Goal: Task Accomplishment & Management: Manage account settings

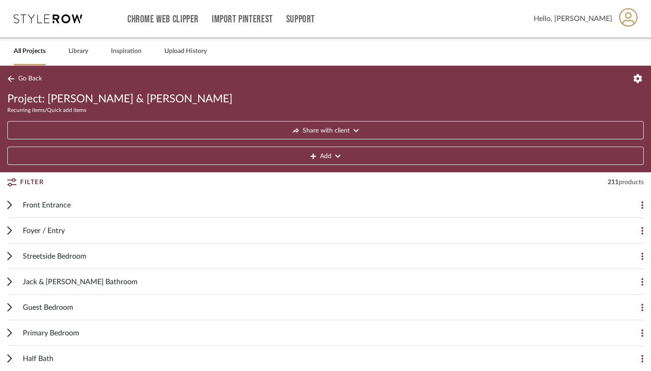
click at [10, 205] on icon at bounding box center [10, 204] width 4 height 7
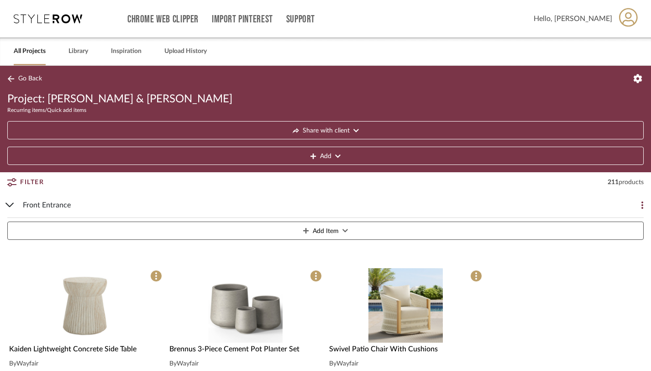
click at [10, 205] on icon at bounding box center [9, 205] width 7 height 4
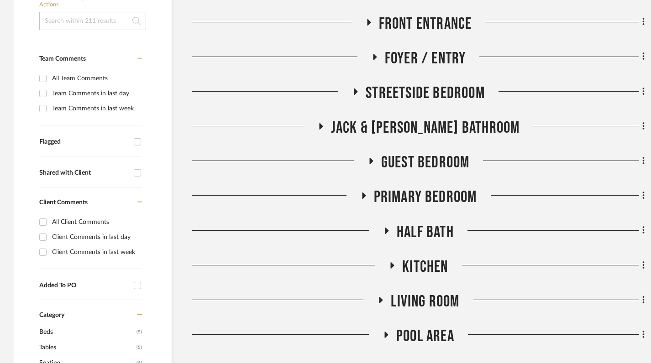
scroll to position [255, 0]
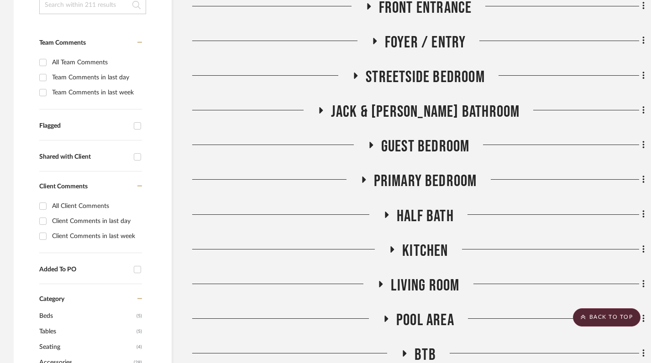
click at [357, 75] on icon at bounding box center [355, 75] width 11 height 7
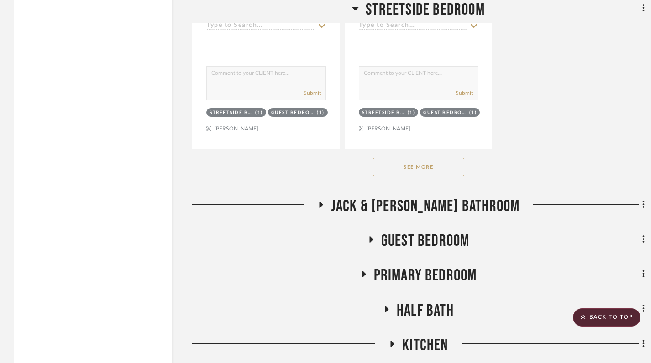
scroll to position [1422, 0]
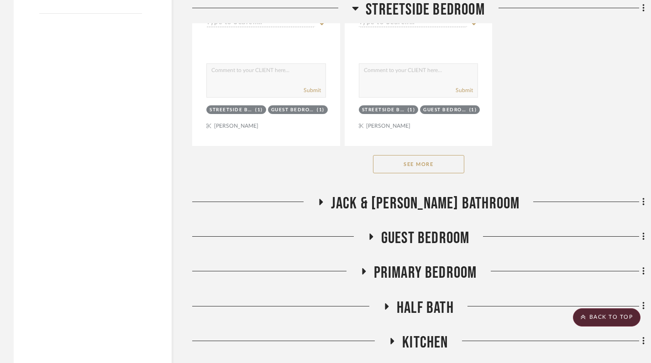
click at [413, 164] on button "See More" at bounding box center [418, 164] width 91 height 18
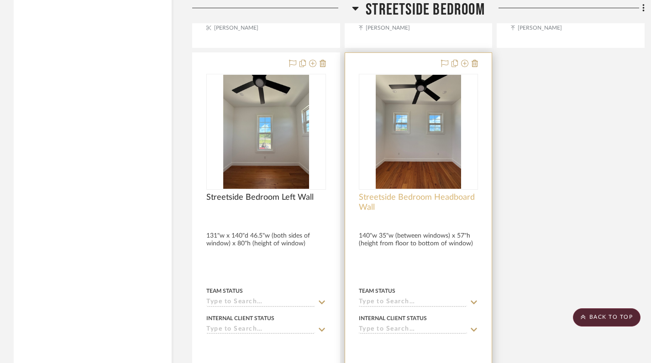
scroll to position [2739, 0]
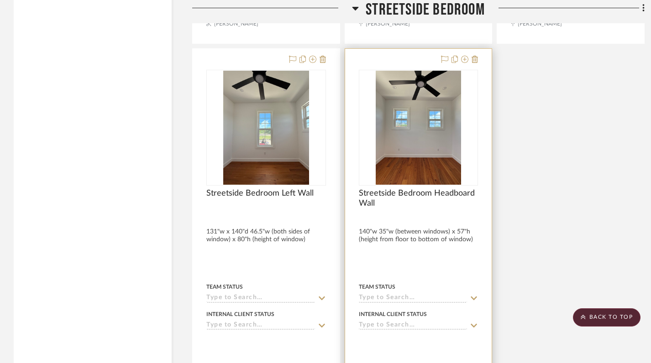
click at [411, 261] on div at bounding box center [418, 248] width 147 height 399
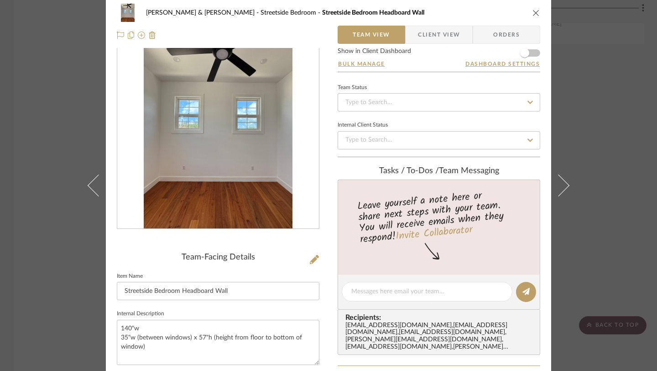
scroll to position [0, 0]
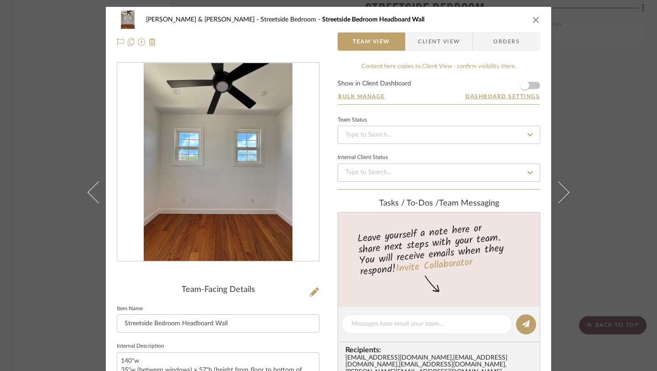
click at [533, 22] on icon "close" at bounding box center [536, 19] width 7 height 7
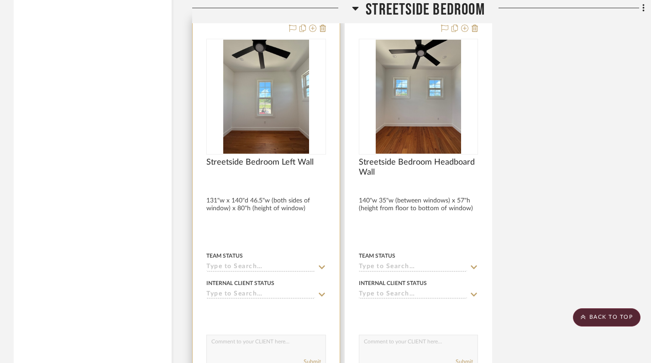
scroll to position [2772, 0]
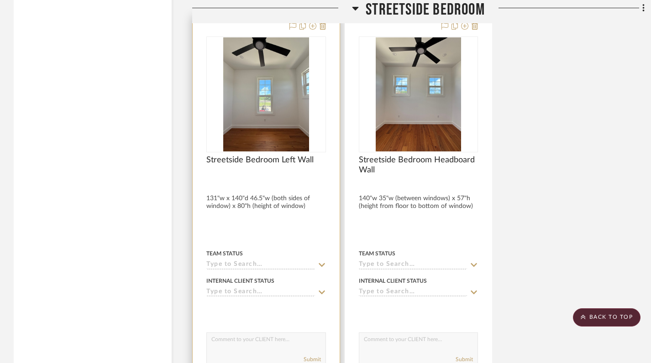
click at [266, 182] on div at bounding box center [266, 179] width 120 height 8
click at [303, 159] on span "Streetside Bedroom Left Wall" at bounding box center [259, 160] width 107 height 10
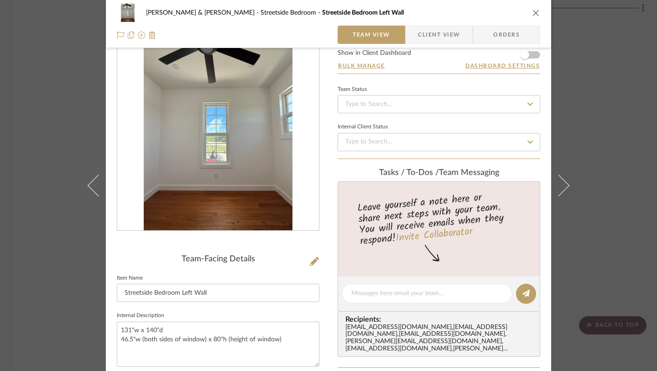
scroll to position [108, 0]
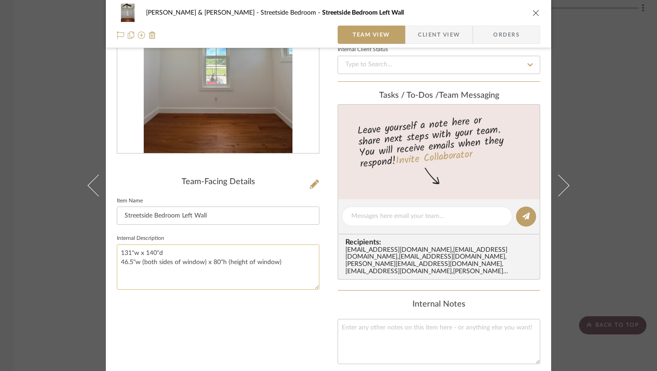
click at [147, 276] on textarea "131"w x 140"d 46.5"w (both sides of window) x 80"h (height of window)" at bounding box center [218, 266] width 203 height 45
type textarea "131"w x 140"d 46.5"w (both sides of window) x 80"h (height of window) Art on ri…"
click at [216, 346] on div "Team-Facing Details Item Name Streetside Bedroom Left Wall Internal Description…" at bounding box center [218, 237] width 203 height 567
click at [533, 13] on icon "close" at bounding box center [536, 12] width 7 height 7
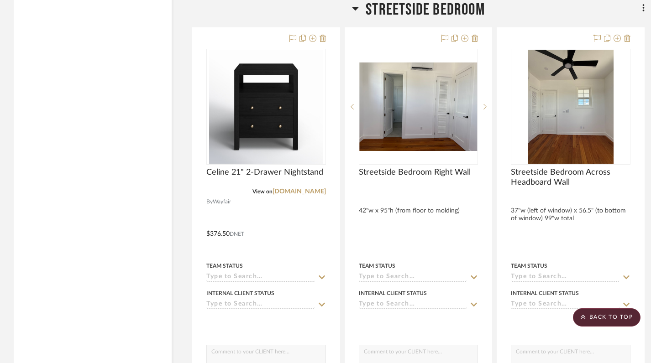
scroll to position [2351, 0]
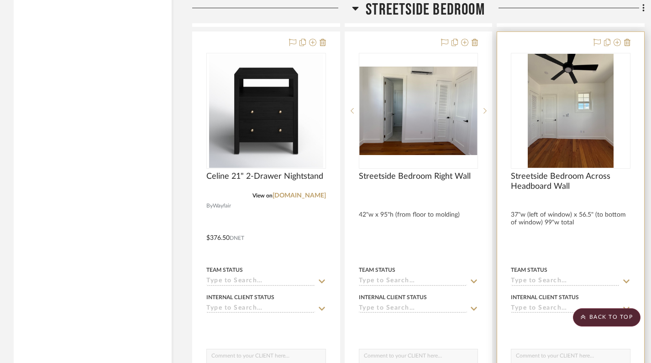
click at [557, 241] on div at bounding box center [570, 231] width 147 height 399
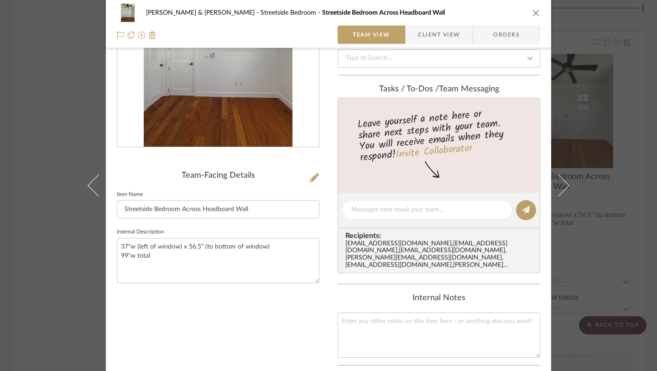
scroll to position [115, 0]
click at [163, 265] on textarea "37"w (left of window) x 56.5" (to bottom of window) 99"w total" at bounding box center [218, 259] width 203 height 45
click at [199, 318] on div "Team-Facing Details Item Name Streetside Bedroom Across Headboard Wall Internal…" at bounding box center [218, 231] width 203 height 567
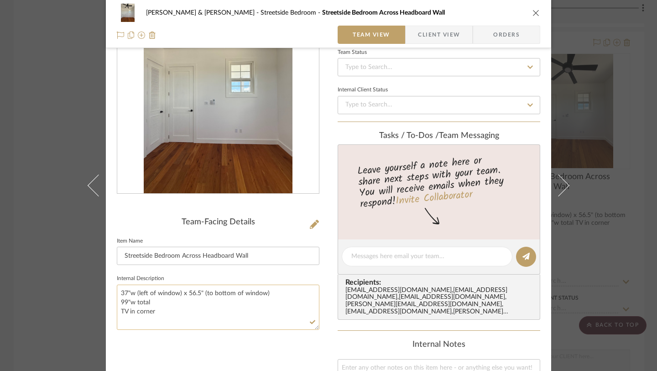
scroll to position [83, 0]
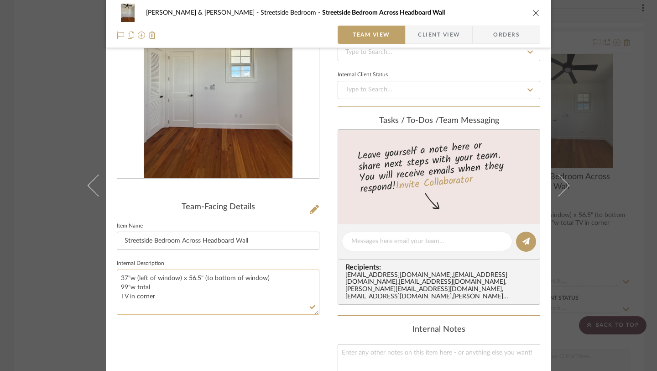
click at [164, 298] on textarea "37"w (left of window) x 56.5" (to bottom of window) 99"w total TV in corner" at bounding box center [218, 291] width 203 height 45
type textarea "37"w (left of window) x 56.5" (to bottom of window) 99"w total TV in corner 43 …"
click at [233, 336] on div "Team-Facing Details Item Name Streetside Bedroom Across Headboard Wall Internal…" at bounding box center [218, 262] width 203 height 567
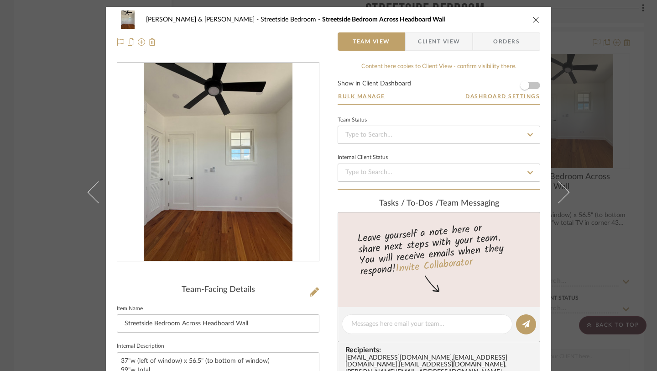
click at [534, 23] on button "close" at bounding box center [536, 20] width 8 height 8
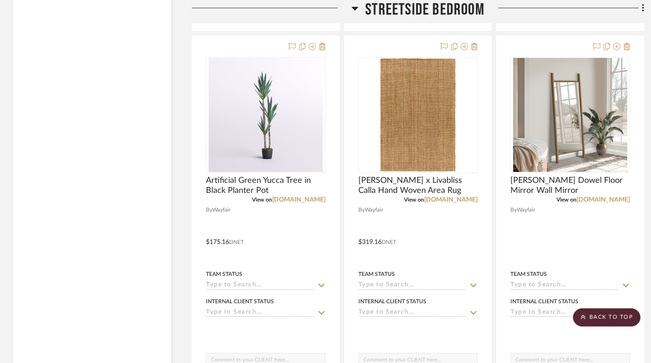
scroll to position [1529, 0]
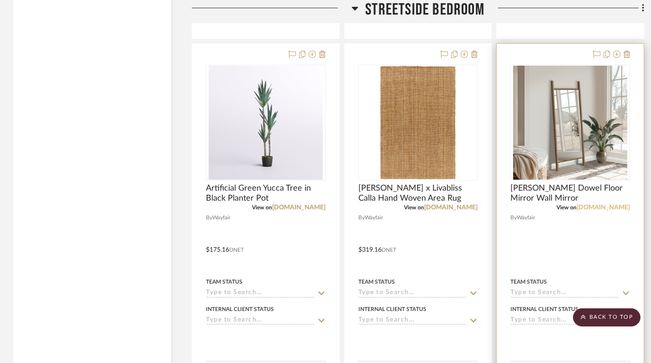
click at [606, 209] on link "[DOMAIN_NAME]" at bounding box center [603, 208] width 53 height 6
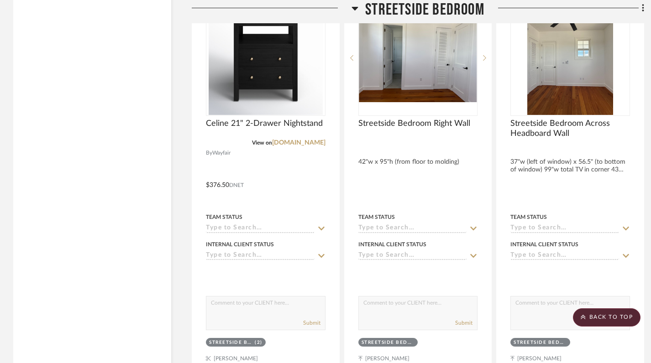
scroll to position [2404, 0]
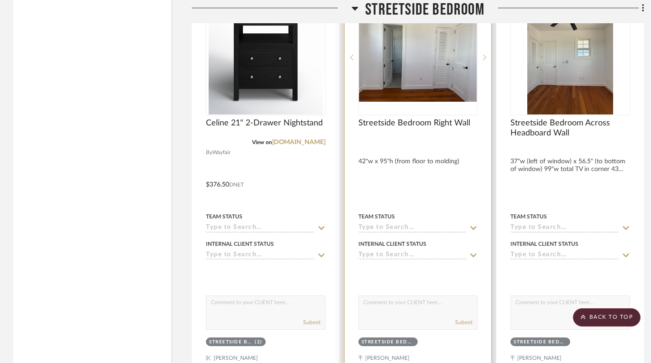
click at [436, 157] on div at bounding box center [418, 178] width 147 height 399
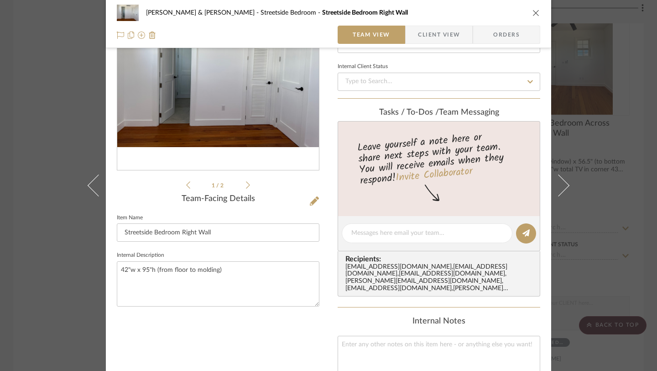
scroll to position [92, 0]
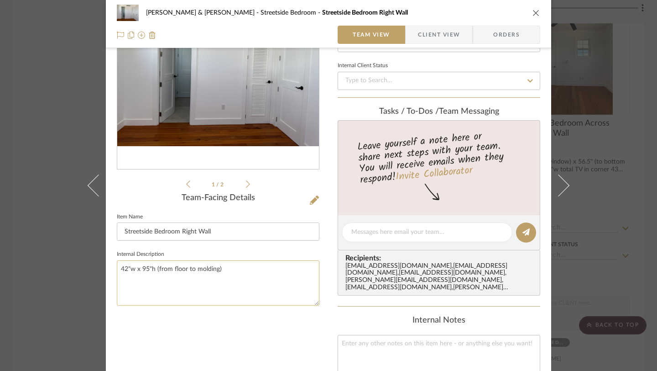
click at [163, 279] on textarea "42"w x 95"h (from floor to molding)" at bounding box center [218, 282] width 203 height 45
click at [117, 276] on textarea "42"w x 95"h (from floor to molding) Mirror" at bounding box center [218, 282] width 203 height 45
click at [128, 277] on textarea "42"w x 95"h (from floor to molding) Ful length Mirror" at bounding box center [218, 282] width 203 height 45
click at [179, 277] on textarea "42"w x 95"h (from floor to molding) Full length Mirror" at bounding box center [218, 282] width 203 height 45
type textarea "42"w x 95"h (from floor to molding) Full length Mirror"
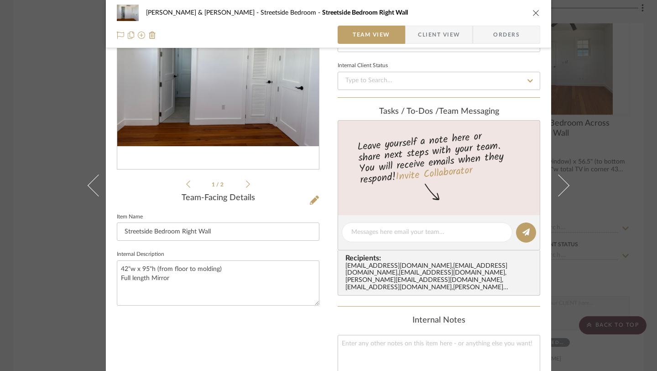
click at [208, 321] on div "1 / 2 Team-Facing Details Item Name Streetside Bedroom Right Wall Internal Desc…" at bounding box center [218, 253] width 203 height 567
click at [535, 11] on icon "close" at bounding box center [536, 12] width 7 height 7
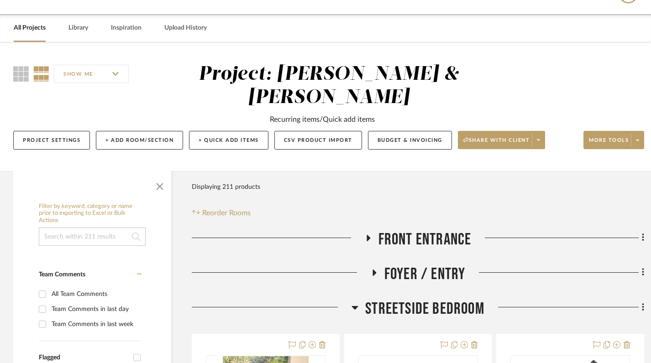
scroll to position [32, 0]
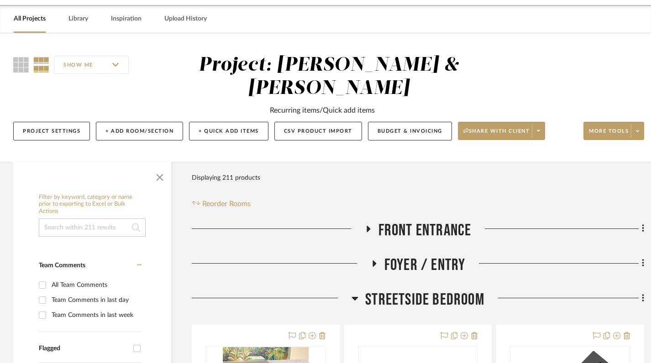
click at [357, 300] on icon at bounding box center [355, 298] width 7 height 11
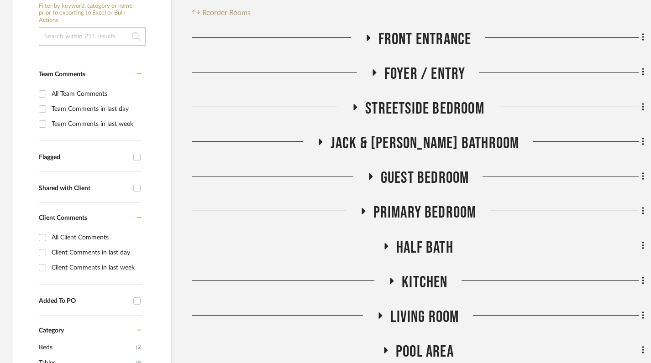
scroll to position [225, 0]
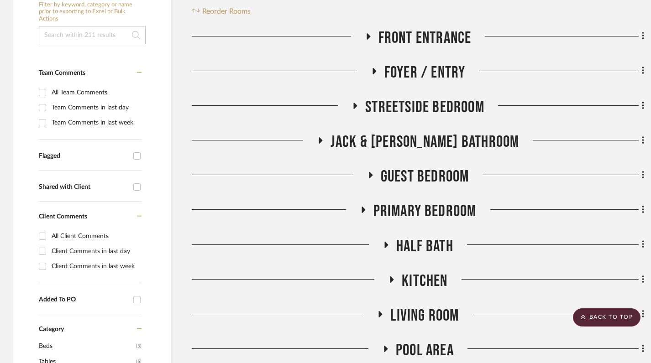
click at [360, 209] on icon at bounding box center [362, 210] width 11 height 7
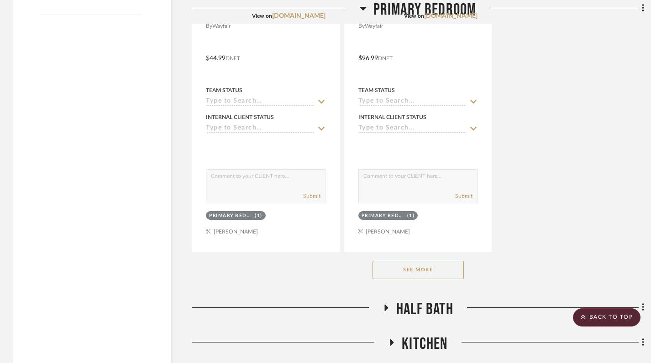
scroll to position [1419, 0]
click at [422, 277] on button "See More" at bounding box center [418, 271] width 91 height 18
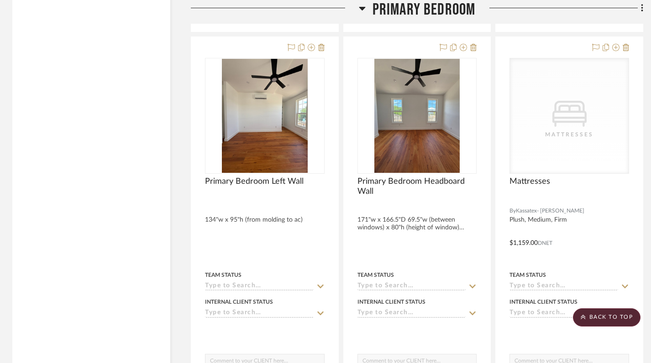
scroll to position [4879, 1]
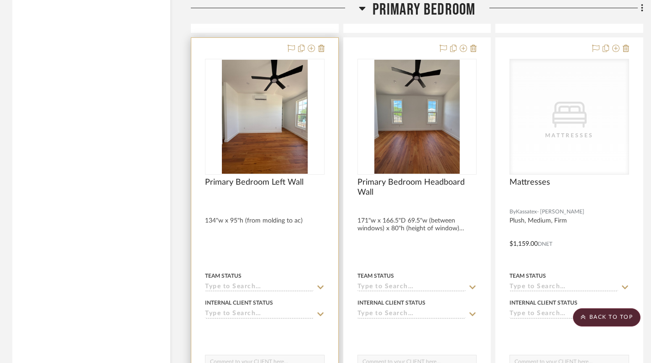
click at [264, 198] on div at bounding box center [265, 202] width 120 height 8
click at [262, 202] on div at bounding box center [265, 202] width 120 height 8
click at [274, 224] on div at bounding box center [264, 237] width 147 height 399
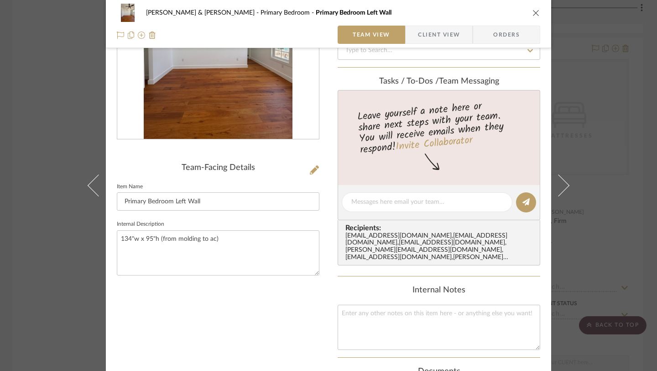
scroll to position [123, 0]
click at [136, 259] on textarea "134"w x 95"h (from molding to ac)" at bounding box center [218, 251] width 203 height 45
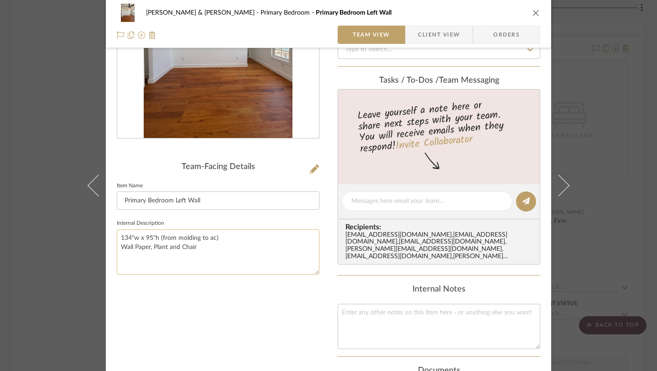
click at [222, 237] on textarea "134"w x 95"h (from molding to ac) Wall Paper, Plant and Chair" at bounding box center [218, 251] width 203 height 45
click at [117, 247] on textarea "134"w x 95"h (from molding to ac) Wall Paper, Plant and Chair" at bounding box center [218, 251] width 203 height 45
type textarea "134"w x 95"h (from molding to ac) Tv, Wall Paper, Plant and Chair"
click at [226, 275] on sr-form-field "Internal Description 134"w x 95"h (from molding to ac) Tv, Wall Paper, Plant an…" at bounding box center [218, 249] width 203 height 65
click at [242, 309] on div "Team-Facing Details Item Name Primary Bedroom Left Wall Internal Description 13…" at bounding box center [218, 222] width 203 height 567
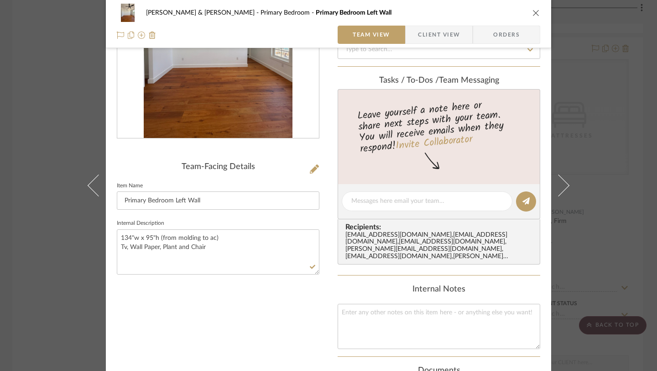
click at [533, 10] on icon "close" at bounding box center [536, 12] width 7 height 7
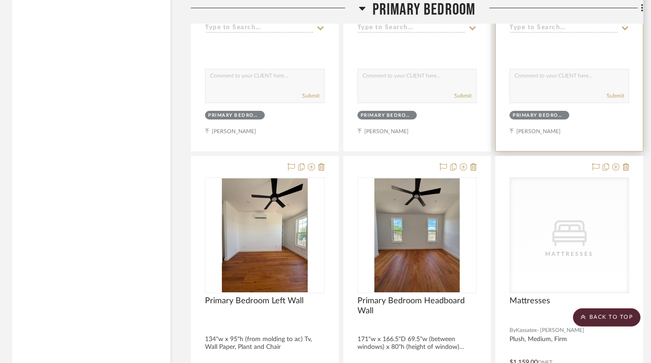
scroll to position [4802, 1]
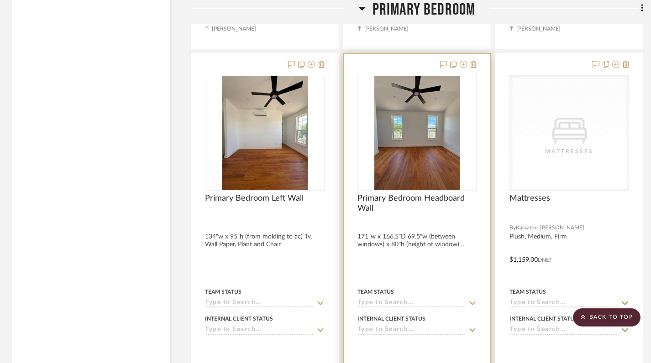
click at [394, 264] on div at bounding box center [417, 253] width 147 height 399
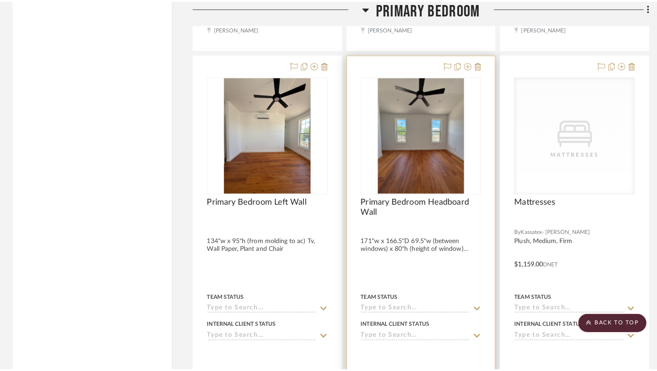
scroll to position [0, 0]
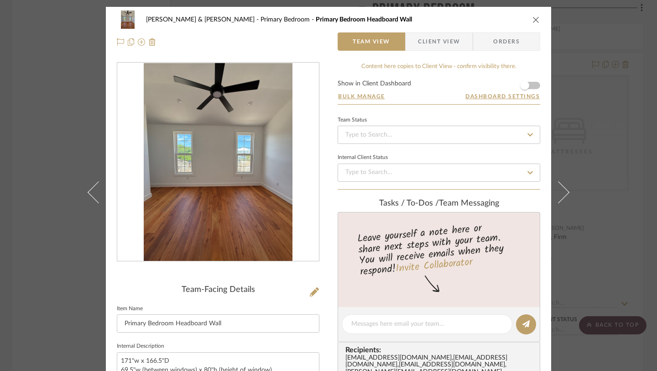
click at [534, 22] on icon "close" at bounding box center [536, 19] width 7 height 7
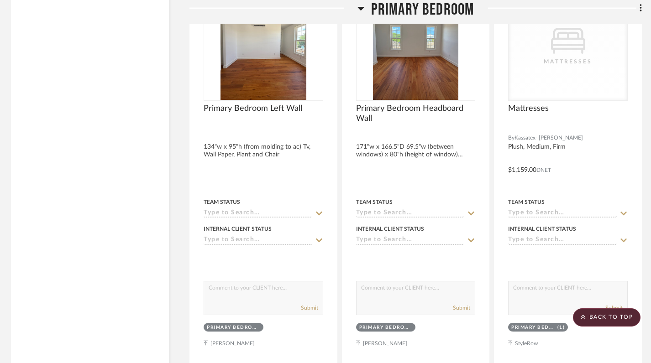
scroll to position [4956, 3]
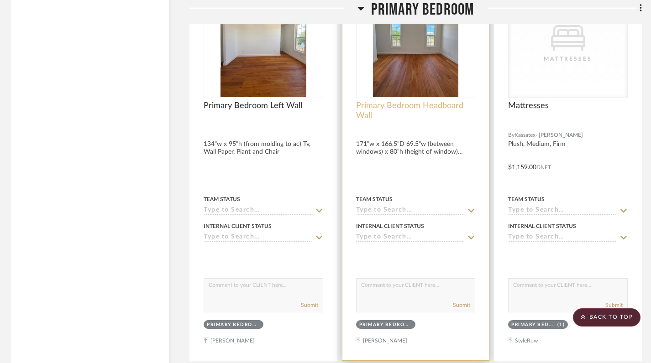
click at [411, 115] on span "Primary Bedroom Headboard Wall" at bounding box center [416, 111] width 120 height 20
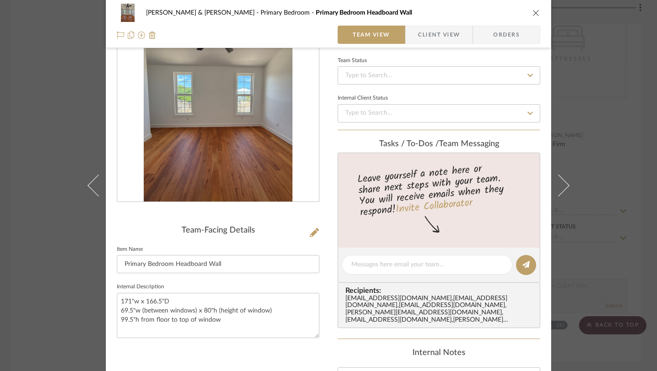
scroll to position [73, 0]
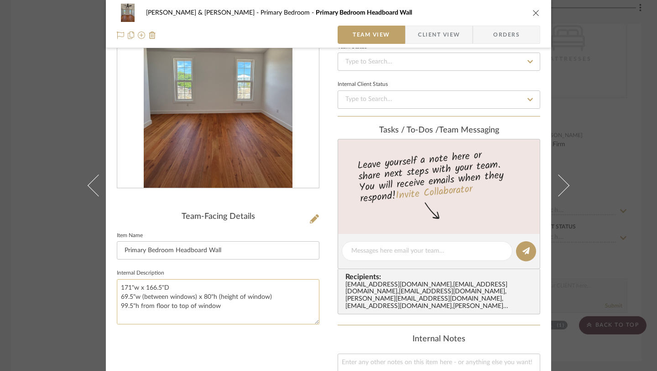
click at [163, 314] on textarea "171"w x 166.5"D 69.5"w (between windows) x 80"h (height of window) 99.5"h from …" at bounding box center [218, 301] width 203 height 45
type textarea "171"w x 166.5"D 69.5"w (between windows) x 80"h (height of window) 99.5"h from …"
click at [259, 342] on div "Team-Facing Details Item Name Primary Bedroom Headboard Wall Internal Descripti…" at bounding box center [218, 272] width 203 height 567
click at [533, 11] on icon "close" at bounding box center [536, 12] width 7 height 7
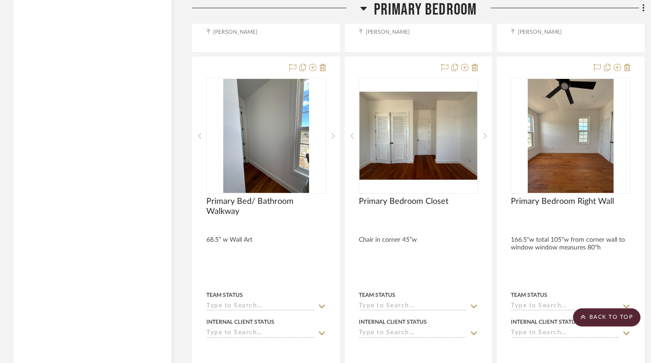
scroll to position [4474, 0]
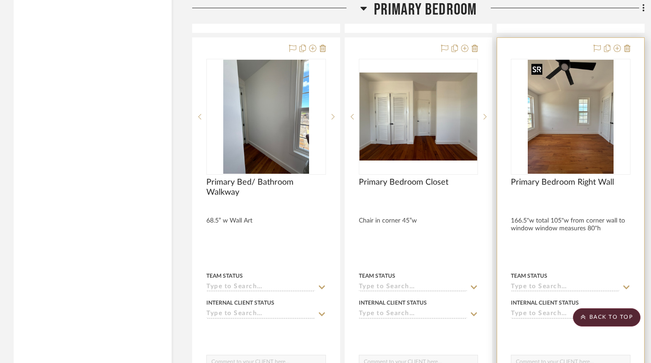
click at [581, 135] on img "0" at bounding box center [571, 117] width 86 height 114
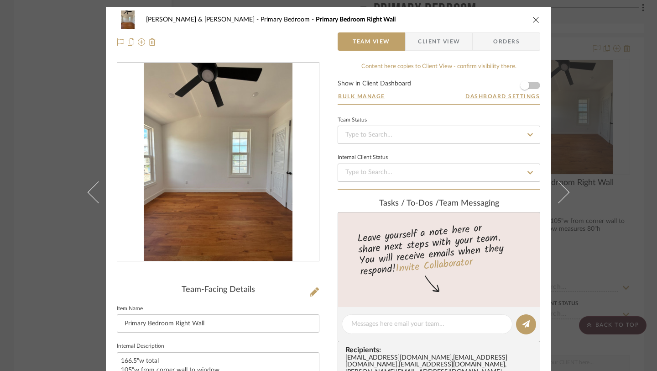
scroll to position [74, 0]
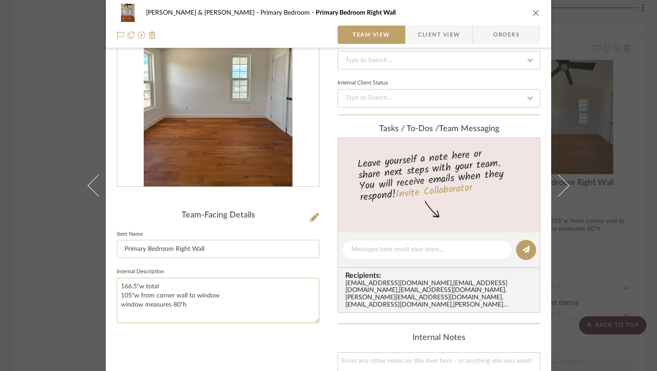
click at [194, 313] on textarea "166.5"w total 105"w from corner wall to window window measures 80"h" at bounding box center [218, 300] width 203 height 45
type textarea "166.5"w total 105"w from corner wall to window window measures 80"h Fiber Wall …"
click at [229, 350] on div "Team-Facing Details Item Name Primary Bedroom Right Wall Internal Description 1…" at bounding box center [218, 271] width 203 height 567
click at [533, 15] on icon "close" at bounding box center [536, 12] width 7 height 7
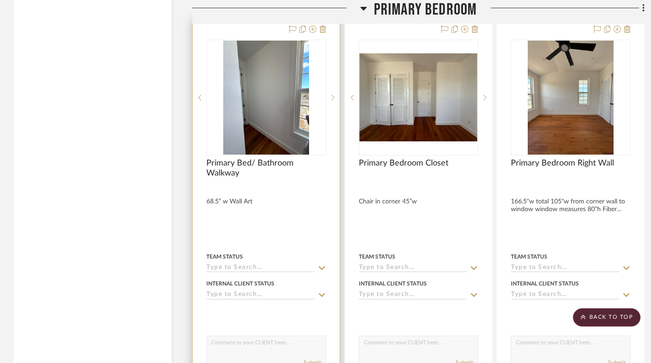
scroll to position [4505, 0]
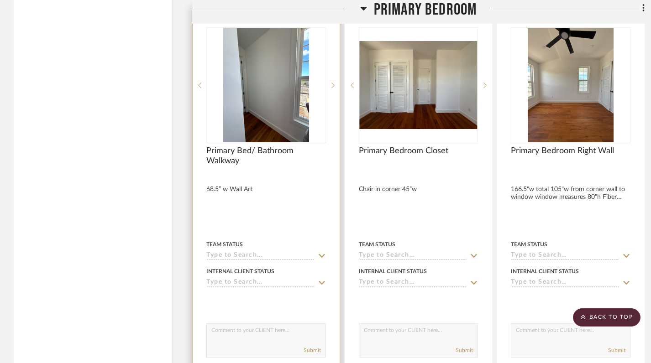
click at [236, 214] on div at bounding box center [266, 205] width 147 height 399
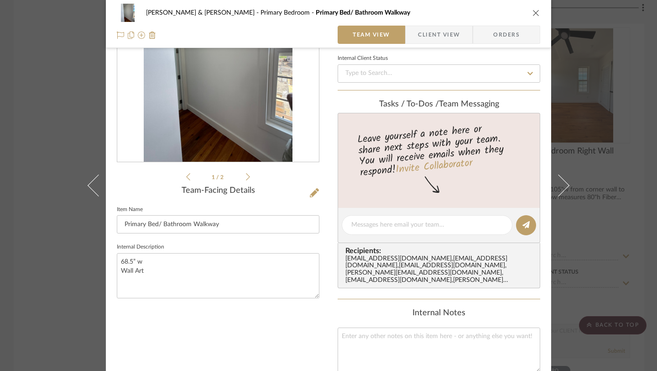
scroll to position [159, 0]
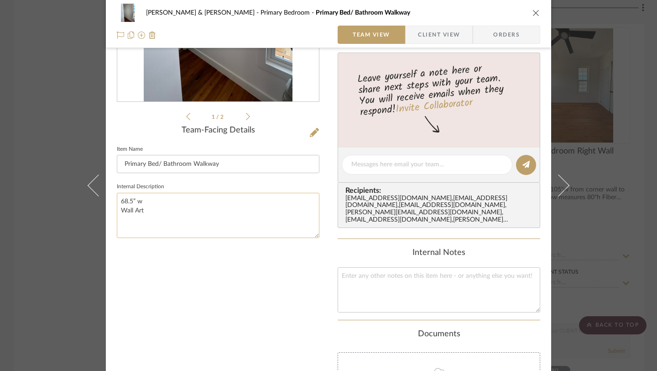
click at [141, 225] on textarea "68.5” w Wall Art" at bounding box center [218, 215] width 203 height 45
click at [118, 210] on textarea "68.5” w Wall Baskets" at bounding box center [218, 215] width 203 height 45
type textarea "68.5” w 4 piece Wall Baskets"
click at [171, 241] on sr-form-field "Internal Description 68.5” w 4 piece Wall Baskets" at bounding box center [218, 212] width 203 height 65
click at [228, 287] on div "1 / 2 Team-Facing Details Item Name Primary Bed/ Bathroom Walkway Internal Desc…" at bounding box center [218, 186] width 203 height 567
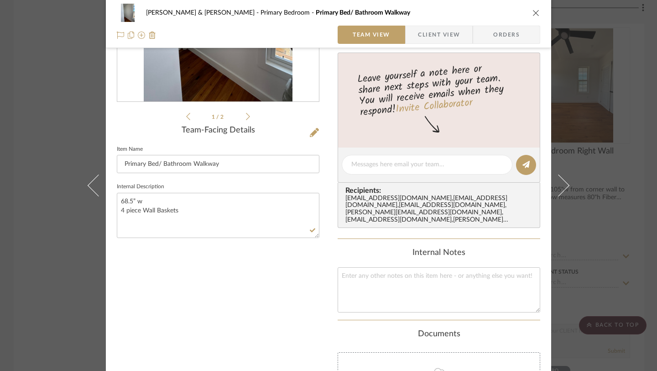
click at [534, 12] on icon "close" at bounding box center [536, 12] width 7 height 7
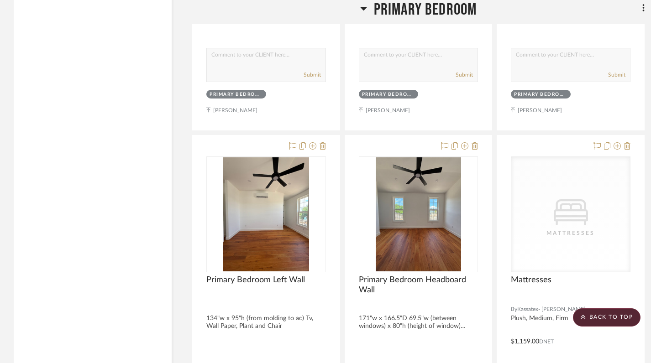
scroll to position [4874, 0]
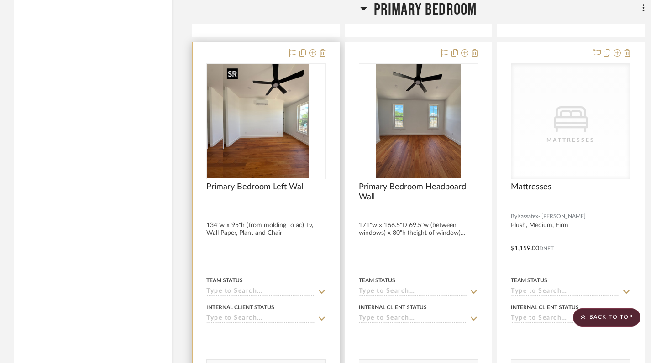
click at [277, 137] on div at bounding box center [266, 121] width 120 height 116
click at [255, 157] on img "0" at bounding box center [266, 121] width 86 height 114
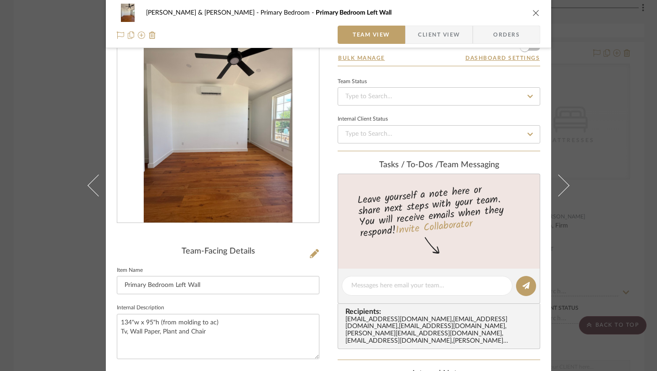
scroll to position [46, 0]
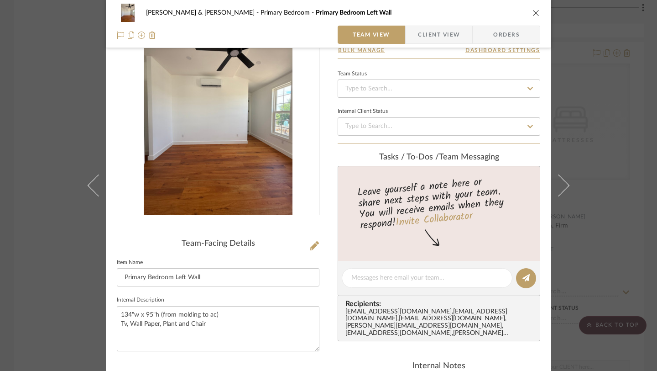
click at [533, 12] on icon "close" at bounding box center [536, 12] width 7 height 7
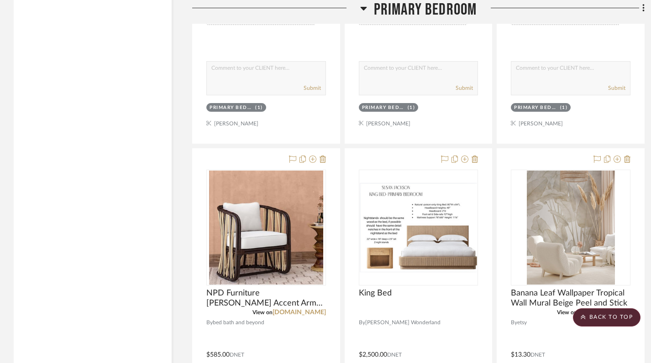
scroll to position [3249, 0]
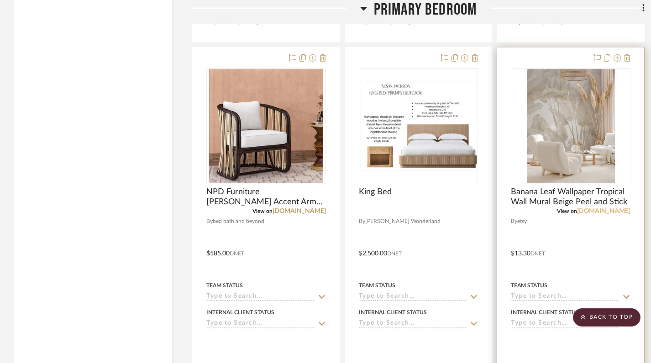
click at [615, 212] on link "[DOMAIN_NAME]" at bounding box center [603, 211] width 53 height 6
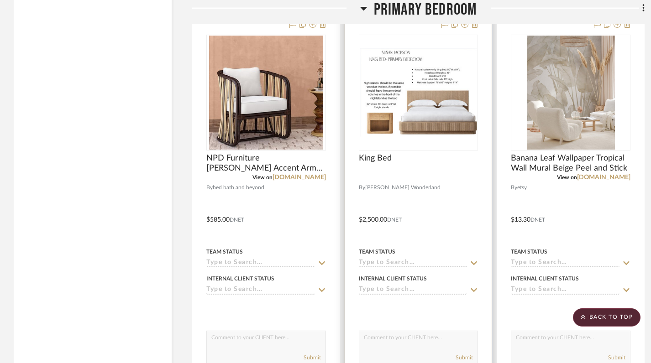
scroll to position [3287, 0]
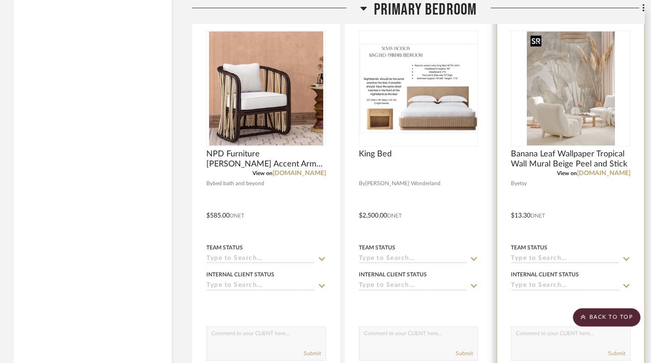
click at [563, 129] on img "0" at bounding box center [571, 88] width 88 height 114
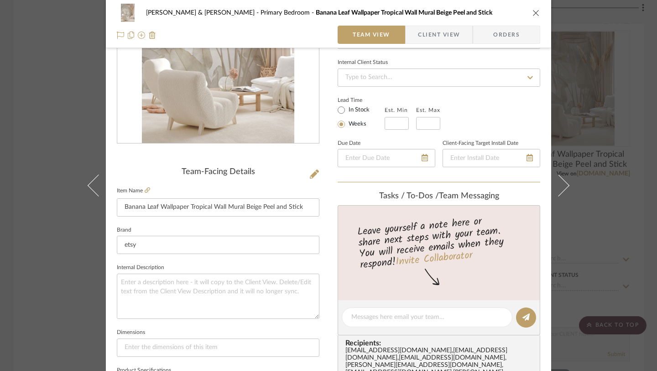
scroll to position [127, 0]
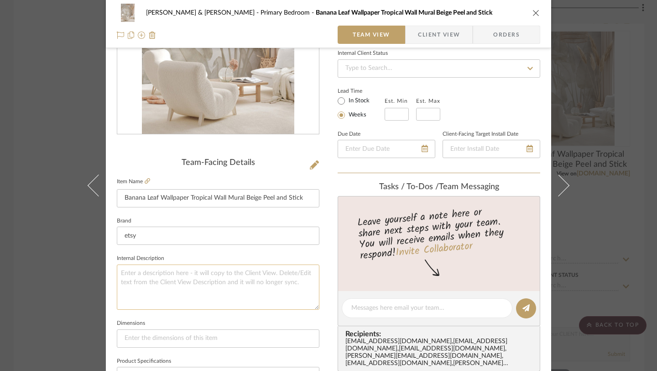
click at [168, 271] on textarea at bounding box center [218, 286] width 203 height 45
click at [144, 336] on input at bounding box center [218, 338] width 203 height 18
type input "1"
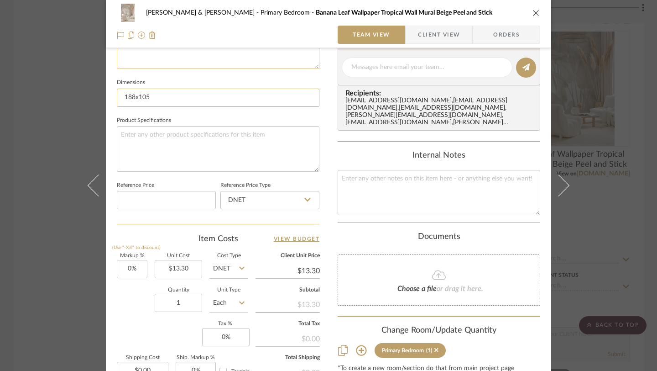
scroll to position [375, 0]
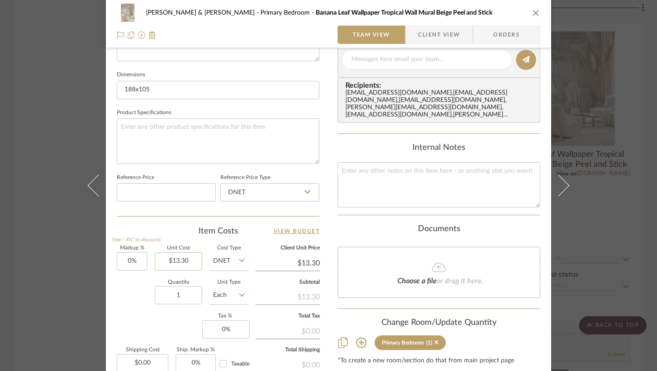
type input "188x105"
type input "13.30"
click at [188, 266] on input "13.30" at bounding box center [178, 261] width 47 height 18
click at [641, 93] on div "[PERSON_NAME] & [GEOGRAPHIC_DATA][PERSON_NAME] Primary Bedroom Banana Leaf Wall…" at bounding box center [328, 185] width 657 height 371
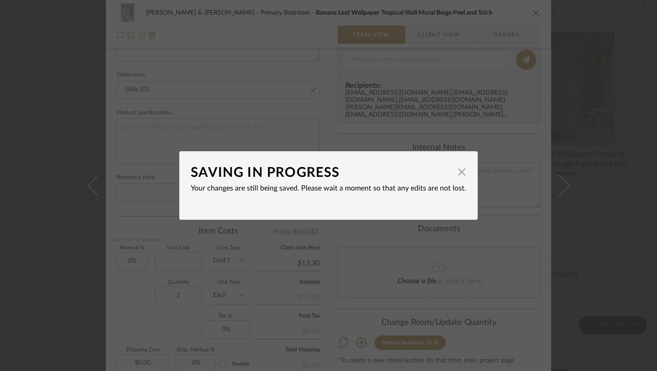
type input "$0.00"
click at [461, 174] on span "button" at bounding box center [462, 172] width 18 height 18
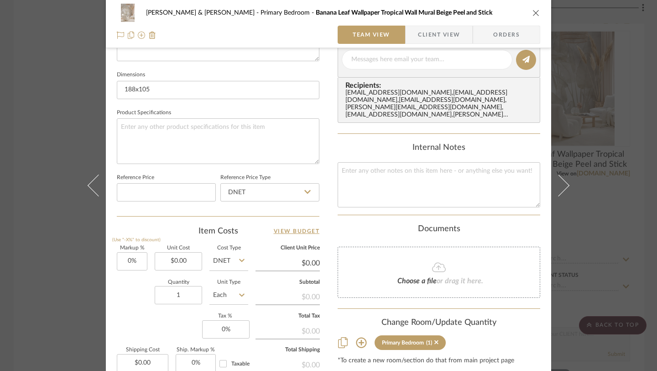
scroll to position [479, 0]
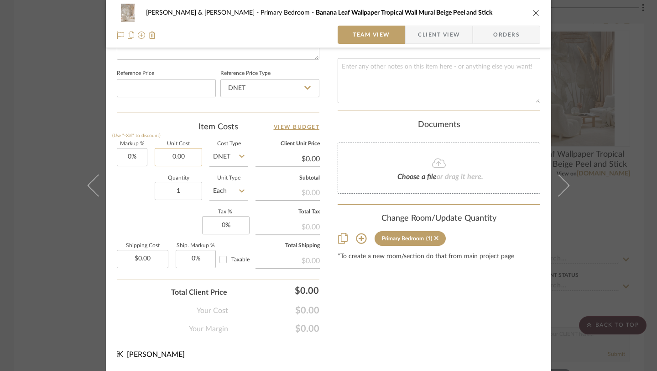
click at [177, 154] on input "0.00" at bounding box center [178, 157] width 47 height 18
type input "$437.00"
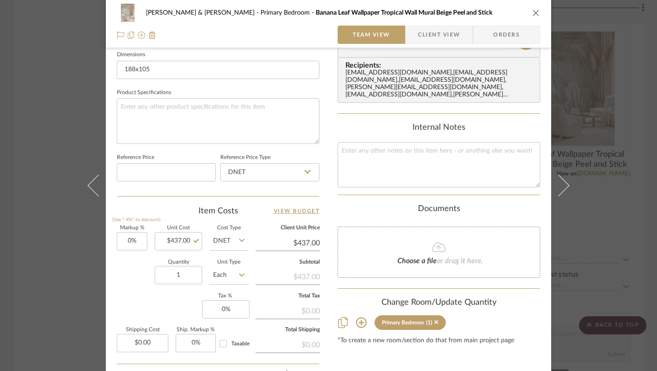
click at [533, 10] on icon "close" at bounding box center [536, 12] width 7 height 7
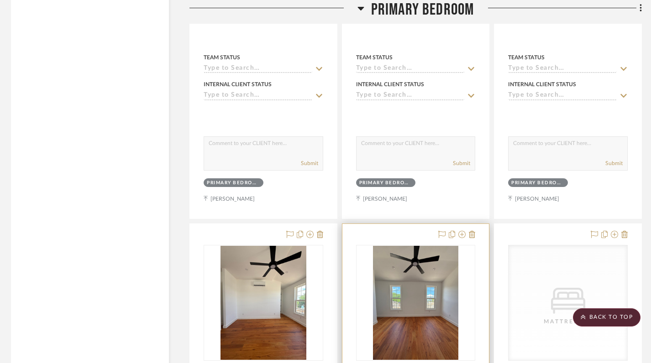
scroll to position [4866, 3]
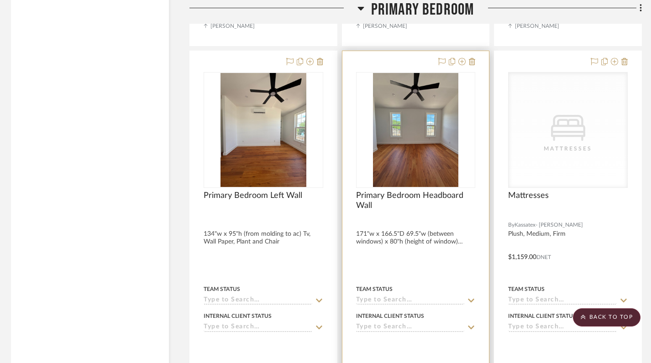
click at [420, 217] on div at bounding box center [416, 215] width 120 height 8
click at [417, 236] on div at bounding box center [415, 250] width 147 height 399
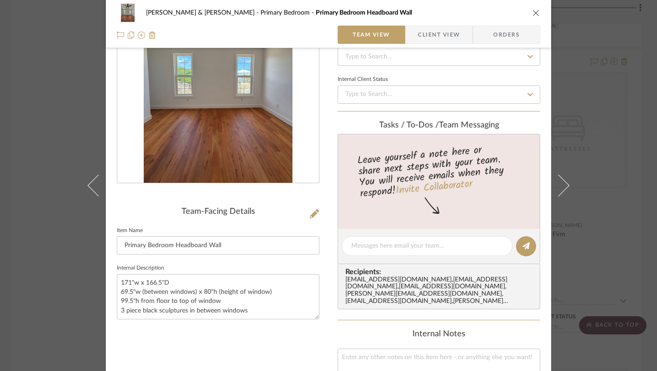
scroll to position [73, 0]
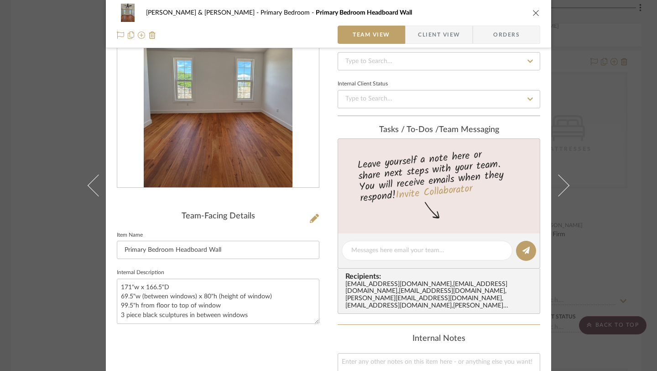
click at [533, 13] on icon "close" at bounding box center [536, 12] width 7 height 7
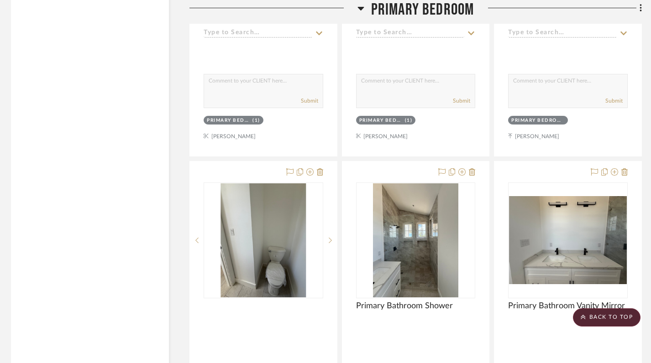
scroll to position [3651, 3]
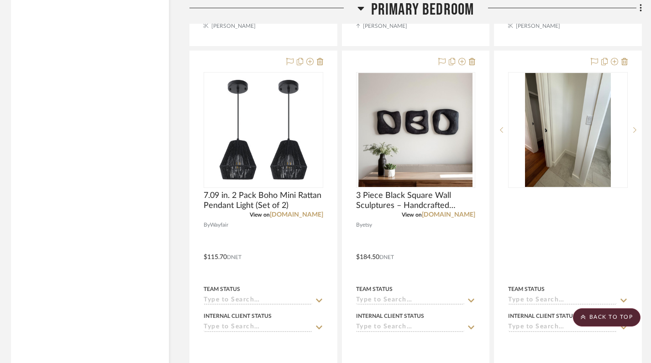
click at [359, 6] on icon at bounding box center [360, 8] width 7 height 11
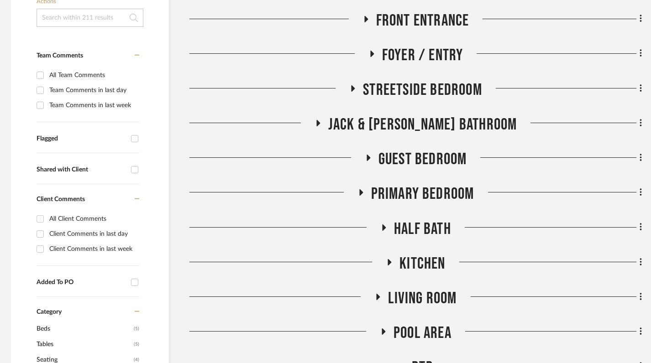
scroll to position [252, 3]
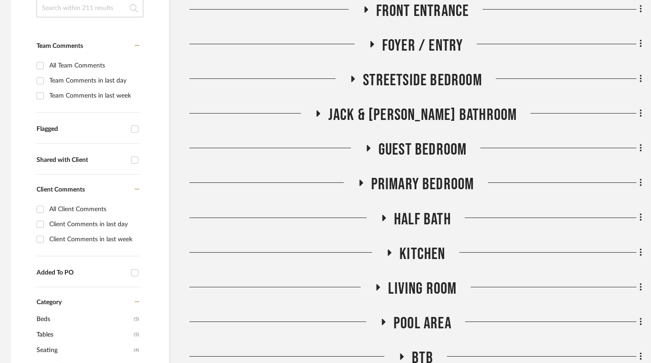
click at [351, 77] on icon at bounding box center [352, 78] width 11 height 7
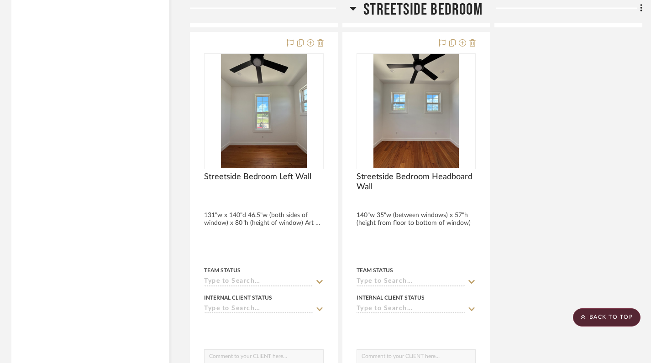
scroll to position [2749, 2]
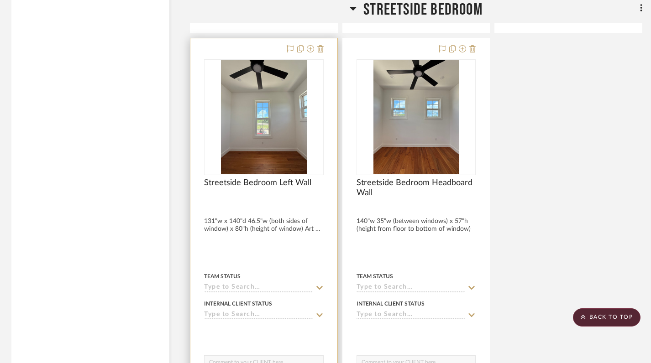
click at [261, 204] on div at bounding box center [264, 202] width 120 height 8
click at [0, 0] on img at bounding box center [0, 0] width 0 height 0
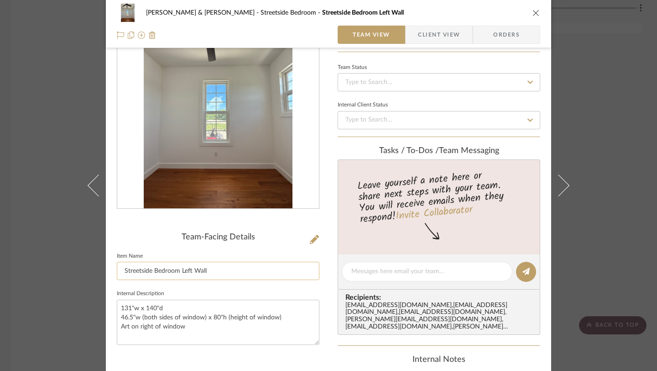
scroll to position [53, 0]
click at [535, 14] on icon "close" at bounding box center [536, 12] width 7 height 7
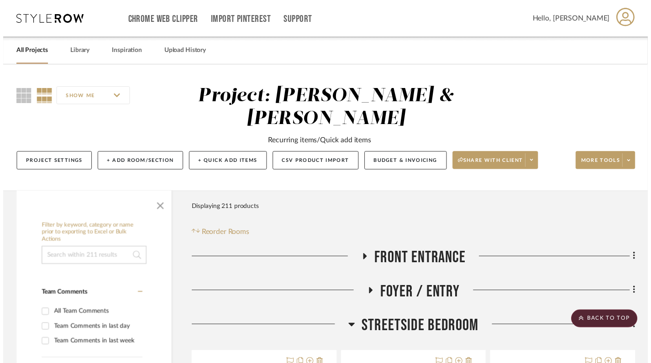
scroll to position [2749, 2]
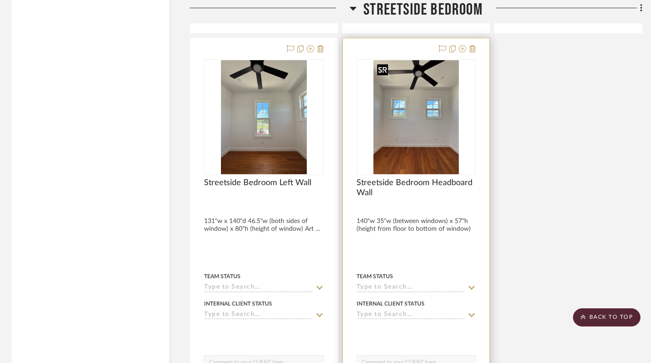
click at [422, 150] on img "0" at bounding box center [416, 117] width 86 height 114
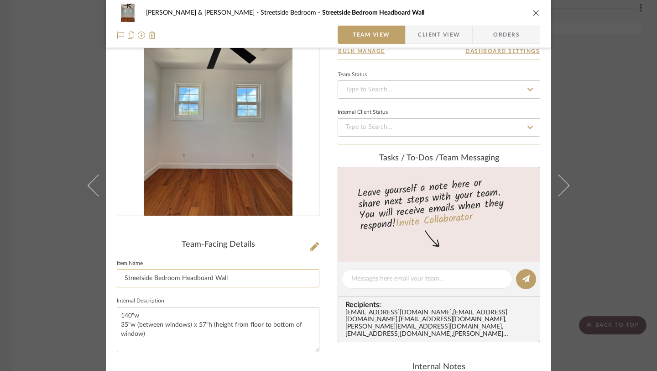
scroll to position [44, 0]
click at [533, 17] on div "[PERSON_NAME] & [PERSON_NAME][GEOGRAPHIC_DATA] Bedroom Streetside Bedroom Headb…" at bounding box center [329, 13] width 424 height 18
click at [532, 7] on div "[PERSON_NAME] & [PERSON_NAME][GEOGRAPHIC_DATA] Bedroom Streetside Bedroom Headb…" at bounding box center [329, 13] width 424 height 18
click at [533, 10] on icon "close" at bounding box center [536, 12] width 7 height 7
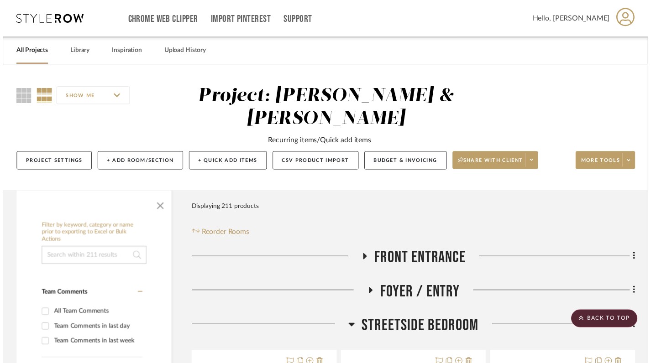
scroll to position [2749, 2]
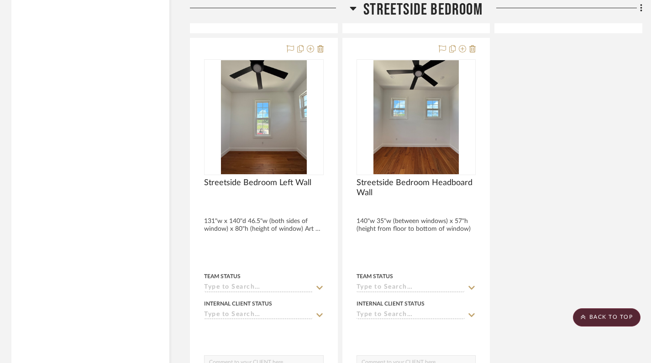
click at [351, 5] on icon at bounding box center [353, 8] width 7 height 11
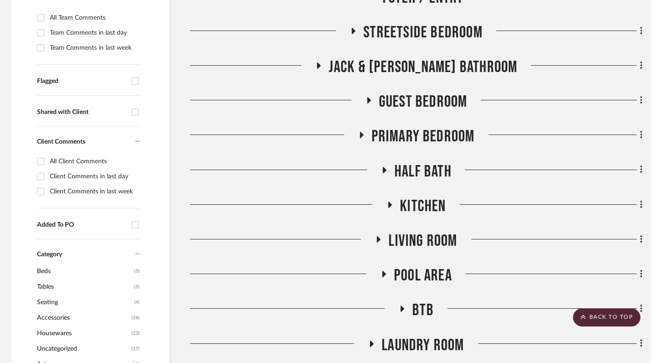
scroll to position [299, 2]
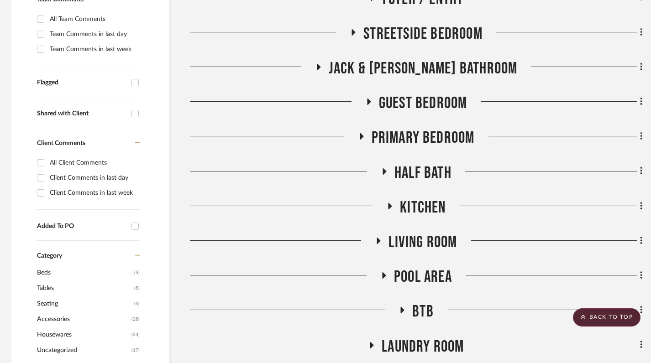
click at [359, 135] on icon at bounding box center [361, 136] width 11 height 7
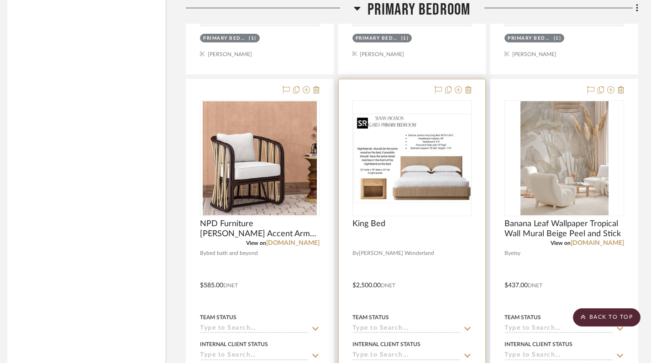
scroll to position [3228, 6]
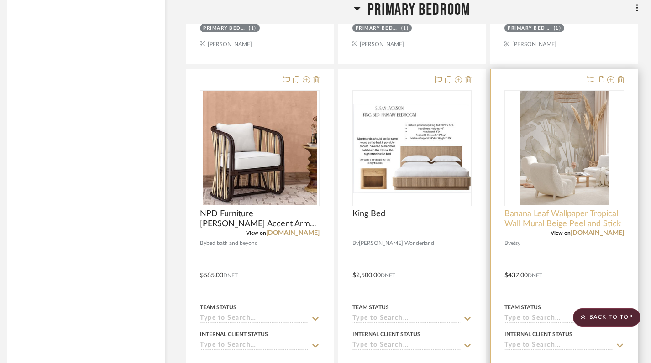
click at [577, 221] on span "Banana Leaf Wallpaper Tropical Wall Mural Beige Peel and Stick" at bounding box center [564, 219] width 120 height 20
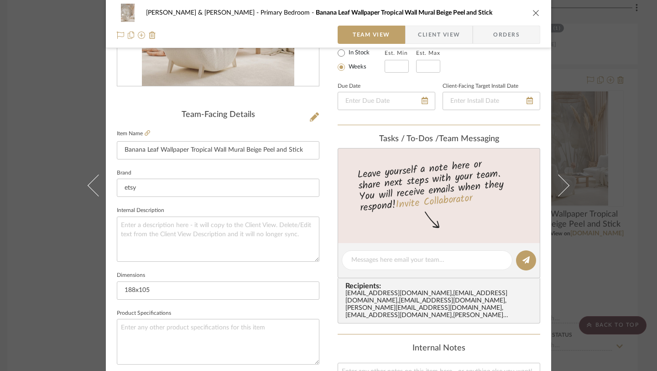
scroll to position [128, 0]
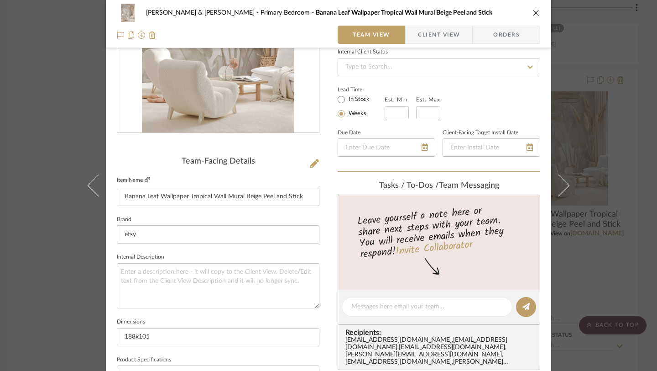
click at [145, 178] on icon at bounding box center [147, 179] width 5 height 5
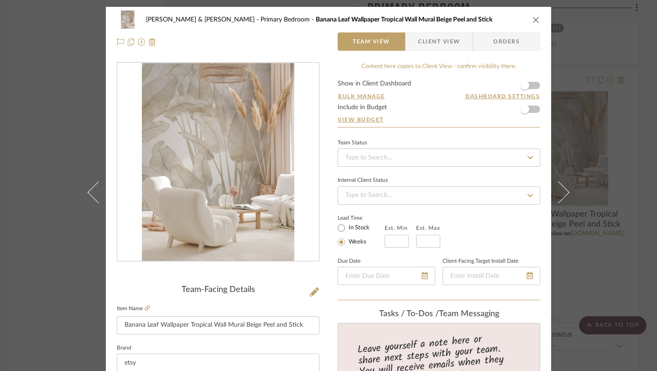
click at [534, 20] on icon "close" at bounding box center [536, 19] width 7 height 7
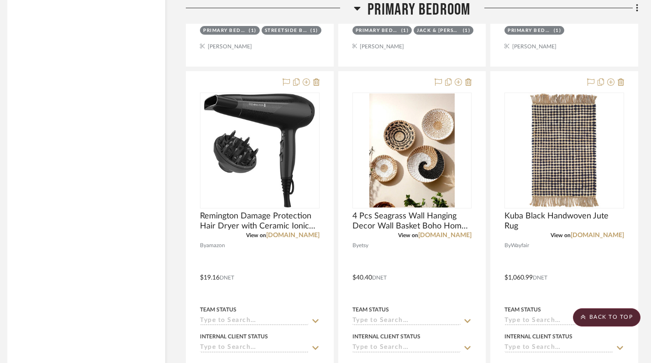
scroll to position [2454, 6]
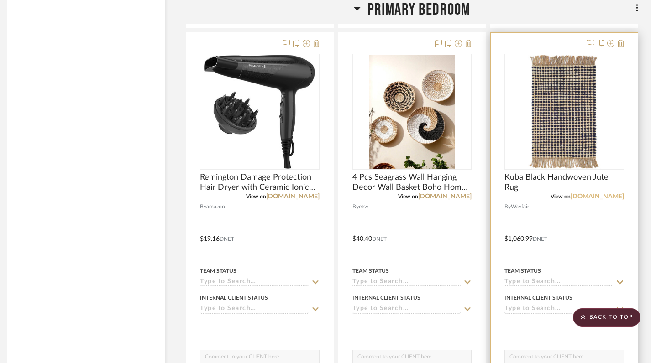
click at [607, 197] on link "[DOMAIN_NAME]" at bounding box center [597, 197] width 53 height 6
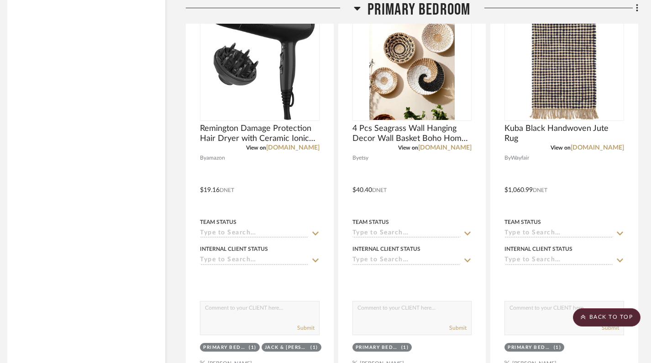
scroll to position [2498, 6]
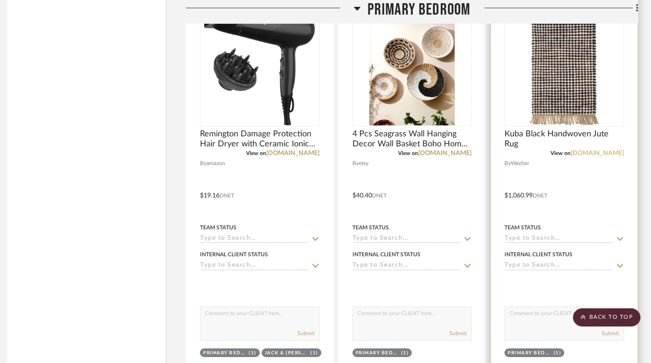
click at [609, 152] on link "[DOMAIN_NAME]" at bounding box center [597, 153] width 53 height 6
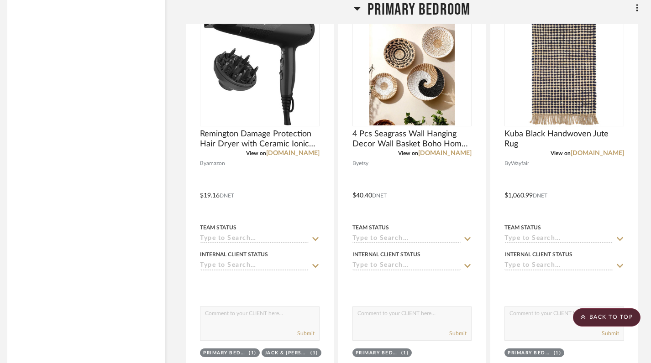
click at [357, 7] on icon at bounding box center [357, 9] width 6 height 4
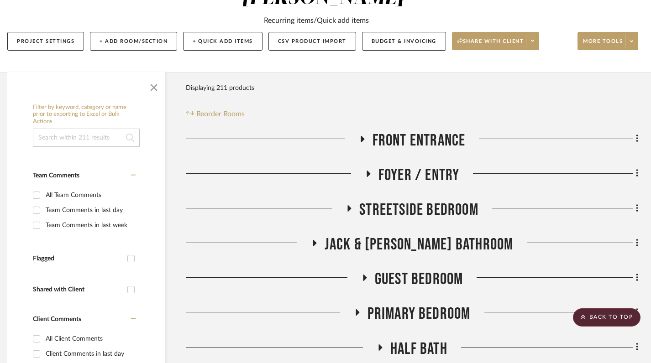
scroll to position [123, 6]
click at [348, 208] on icon at bounding box center [350, 208] width 4 height 6
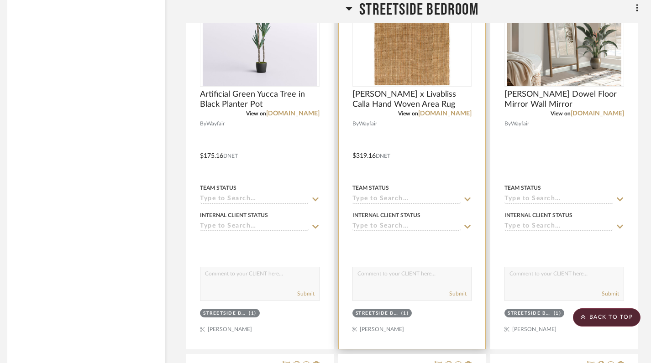
scroll to position [1624, 6]
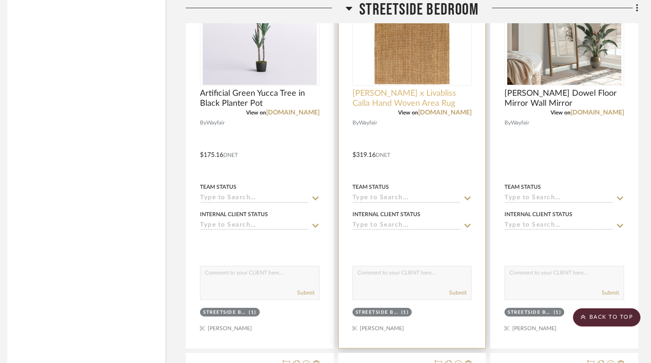
click at [404, 95] on span "[PERSON_NAME] x Livabliss Calla Hand Woven Area Rug" at bounding box center [412, 99] width 120 height 20
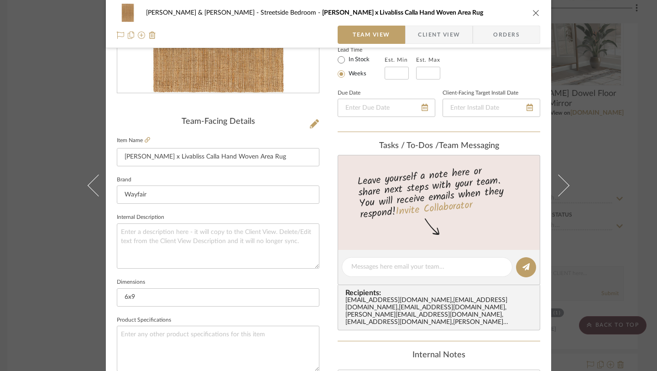
scroll to position [0, 0]
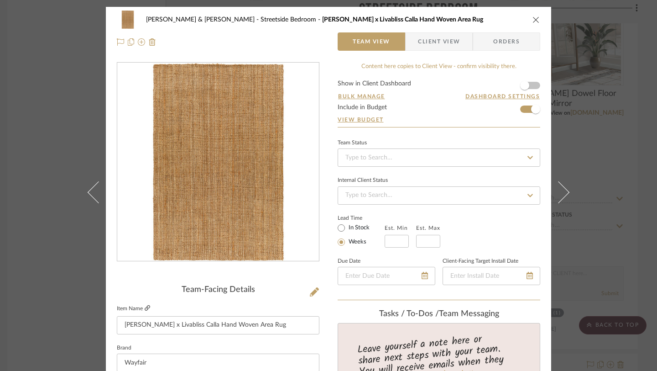
click at [146, 306] on icon at bounding box center [147, 307] width 5 height 5
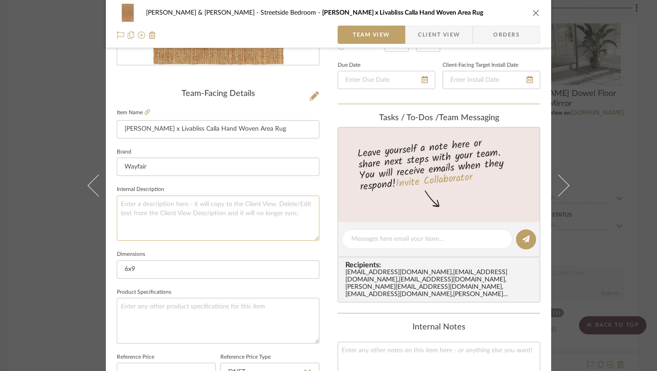
scroll to position [300, 0]
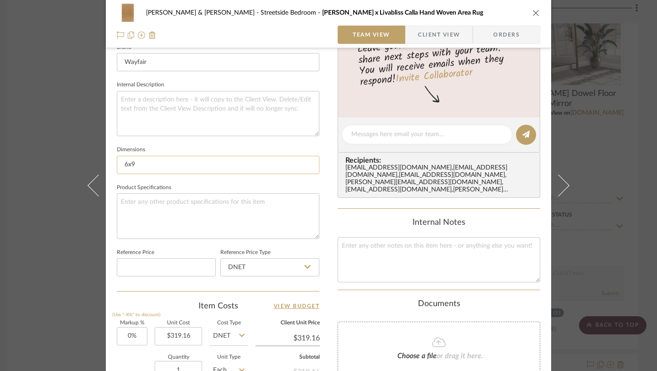
click at [142, 165] on input "6x9" at bounding box center [218, 165] width 203 height 18
type input "6"
paste input "Rectangle 7'6" x 9'6""
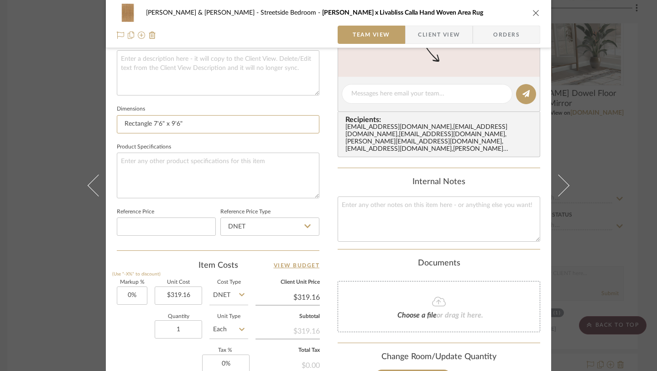
scroll to position [346, 0]
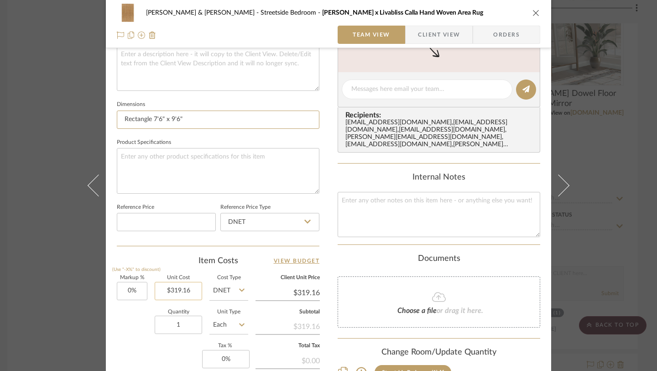
type input "Rectangle 7'6" x 9'6""
type input "319.16"
click at [182, 290] on input "319.16" at bounding box center [178, 291] width 47 height 18
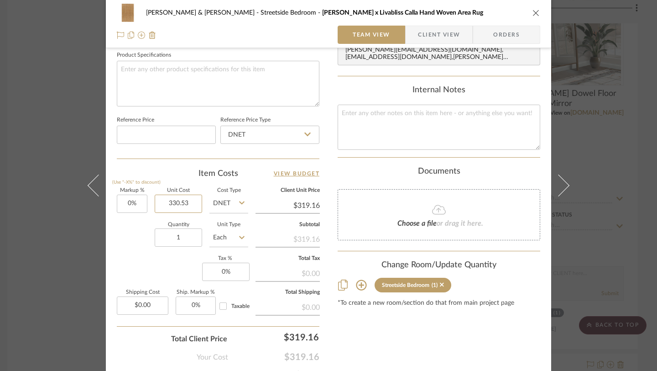
scroll to position [436, 0]
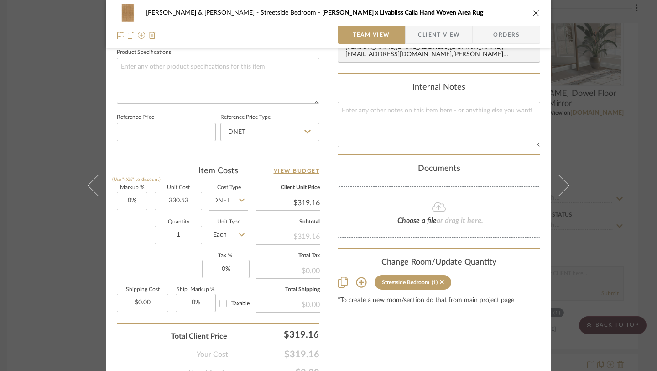
type input "$330.53"
click at [468, 335] on div "Content here copies to Client View - confirm visibility there. Show in Client D…" at bounding box center [439, 2] width 203 height 751
type input "$330.53"
click at [534, 13] on icon "close" at bounding box center [536, 12] width 7 height 7
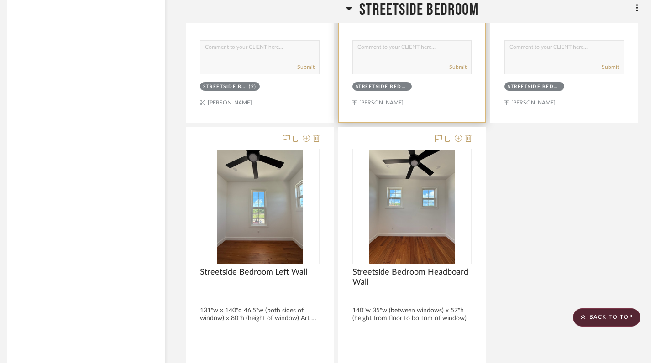
scroll to position [2535, 6]
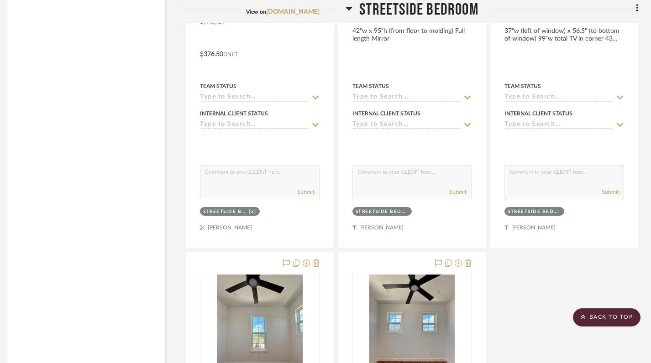
click at [350, 10] on icon at bounding box center [349, 8] width 7 height 11
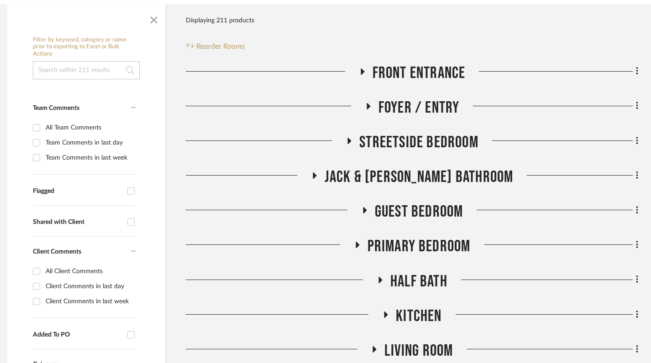
scroll to position [191, 6]
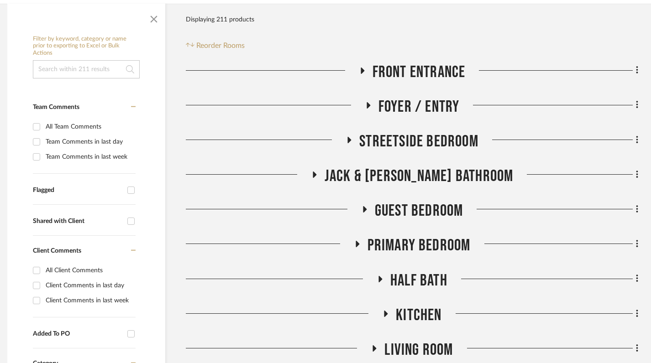
click at [363, 210] on icon at bounding box center [365, 209] width 4 height 6
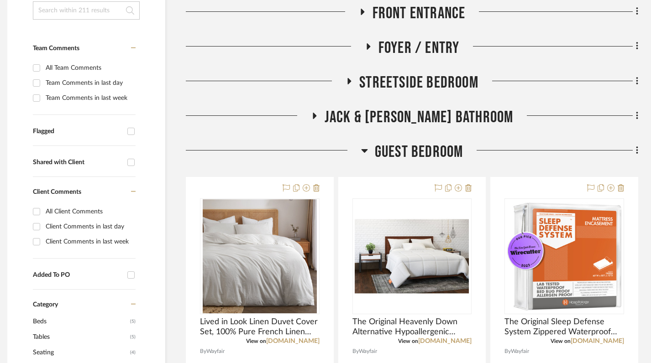
scroll to position [250, 6]
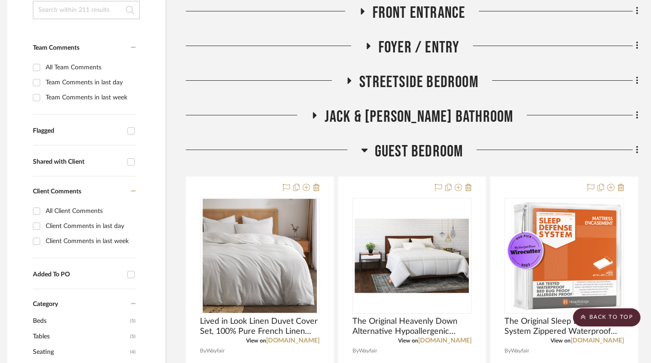
click at [361, 149] on icon at bounding box center [364, 150] width 7 height 11
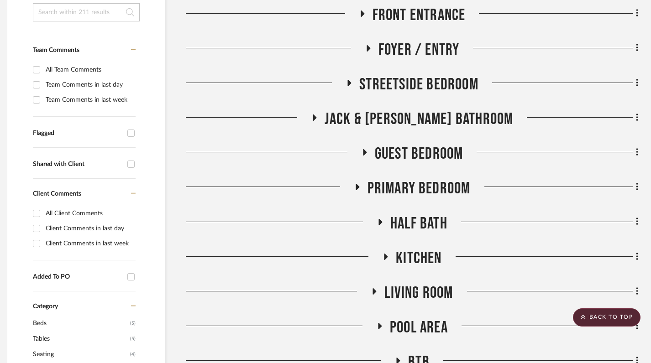
scroll to position [306, 6]
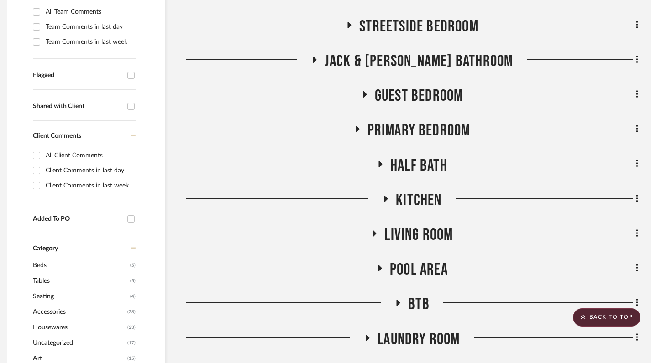
click at [378, 231] on icon at bounding box center [374, 234] width 11 height 7
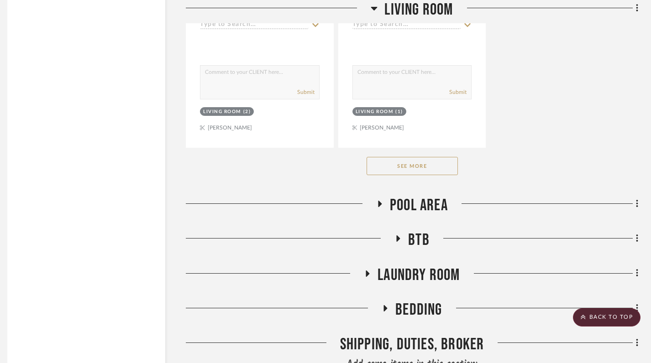
scroll to position [1632, 6]
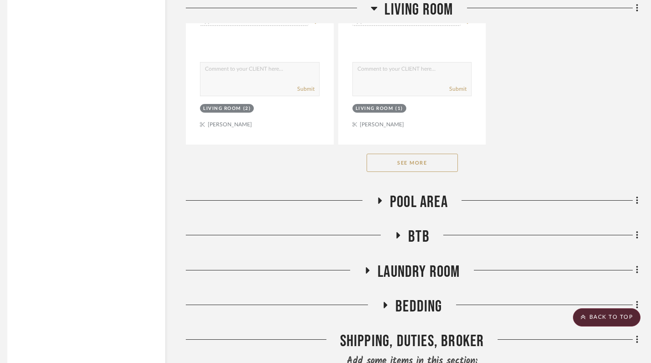
click at [425, 171] on button "See More" at bounding box center [412, 163] width 91 height 18
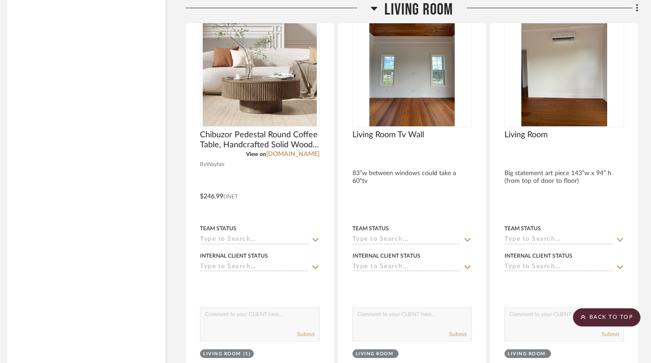
scroll to position [2590, 6]
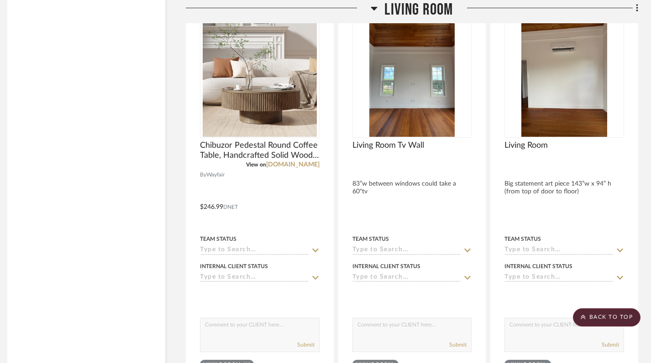
click at [373, 9] on icon at bounding box center [374, 9] width 6 height 4
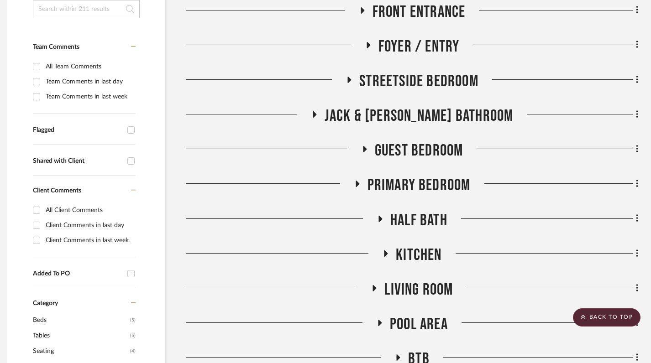
scroll to position [236, 6]
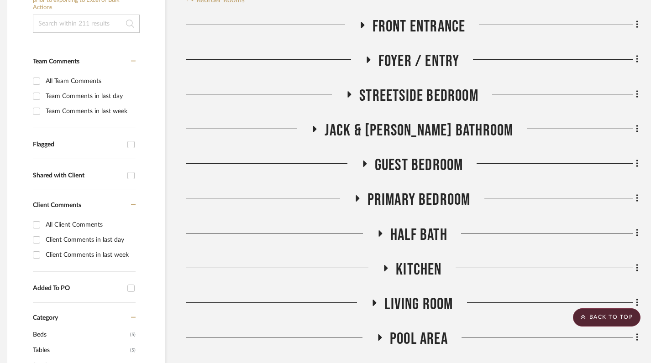
click at [347, 96] on icon at bounding box center [349, 94] width 11 height 7
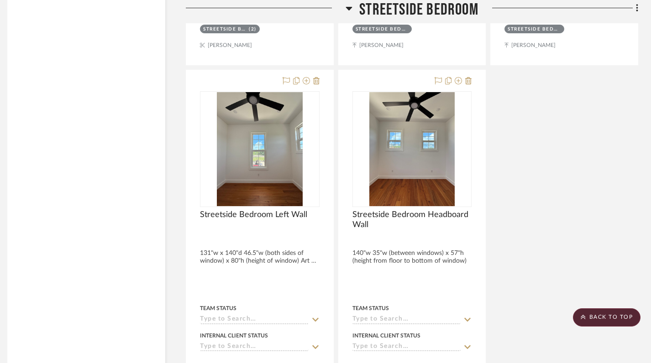
scroll to position [2720, 6]
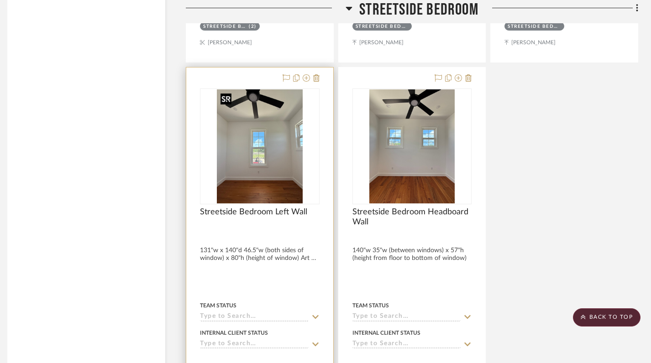
click at [272, 158] on img "0" at bounding box center [260, 146] width 86 height 114
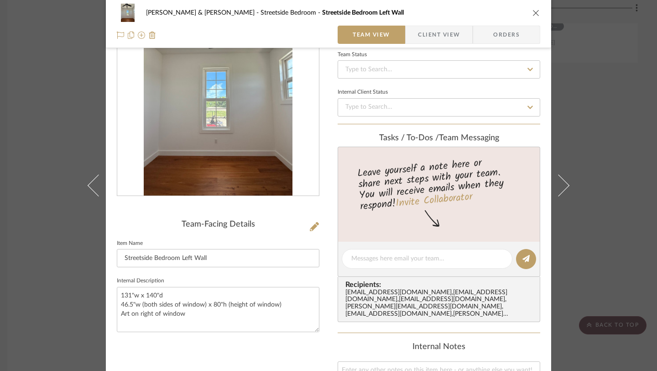
scroll to position [69, 0]
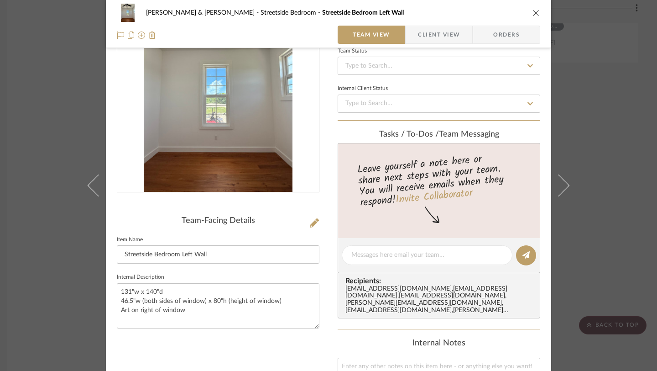
click at [534, 14] on icon "close" at bounding box center [536, 12] width 7 height 7
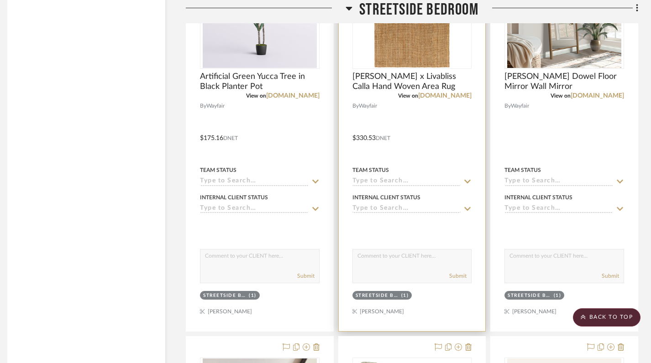
scroll to position [1680, 6]
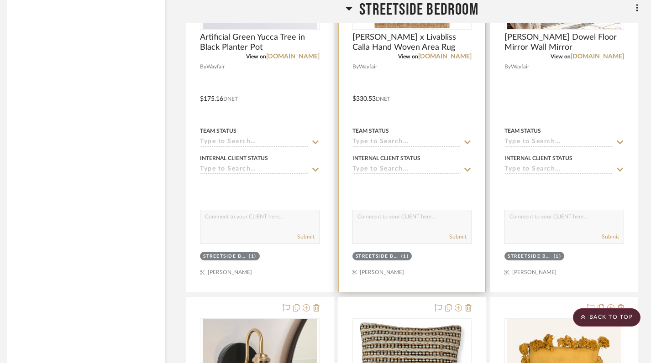
click at [402, 79] on div at bounding box center [412, 92] width 147 height 399
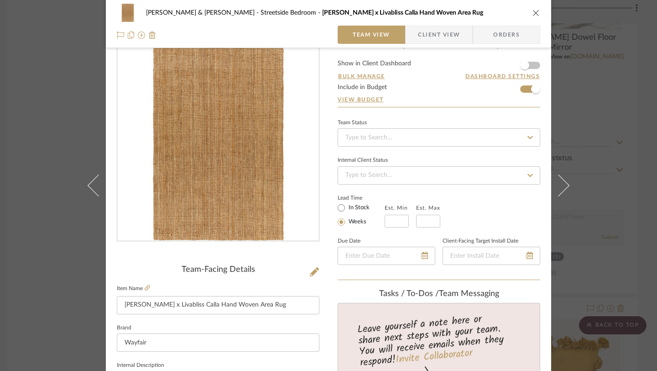
scroll to position [0, 0]
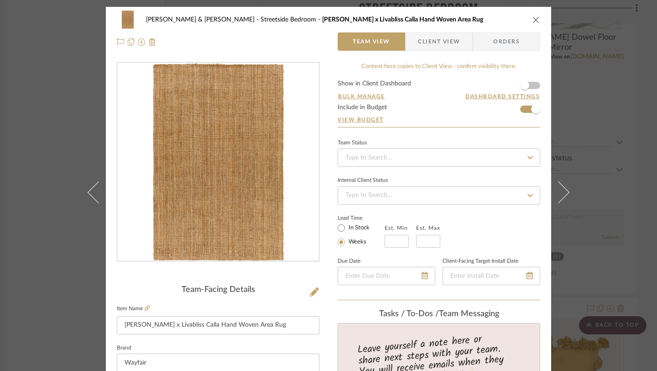
click at [534, 18] on icon "close" at bounding box center [536, 19] width 7 height 7
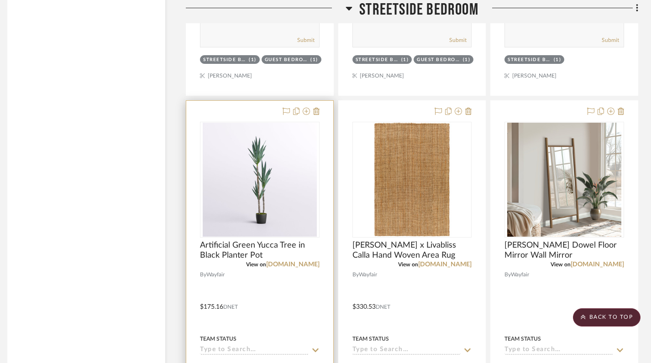
scroll to position [1517, 6]
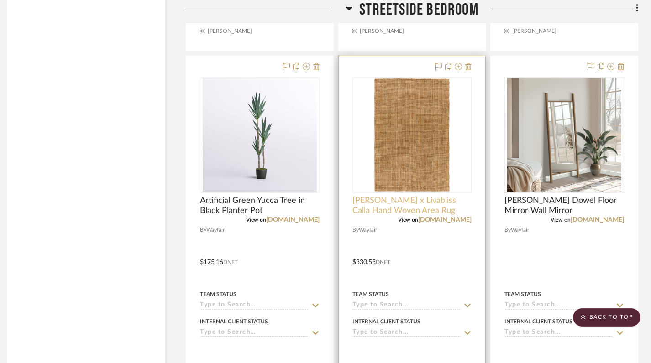
click at [398, 202] on span "[PERSON_NAME] x Livabliss Calla Hand Woven Area Rug" at bounding box center [412, 206] width 120 height 20
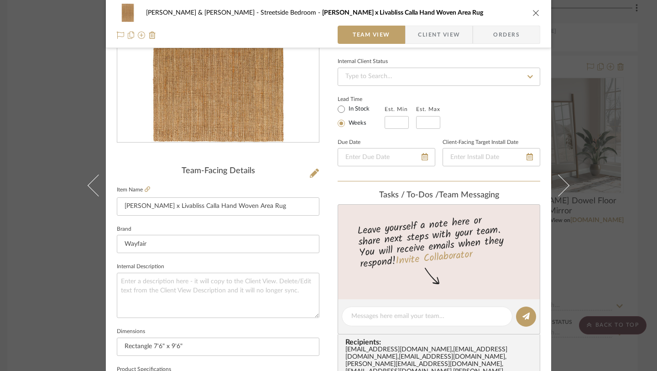
scroll to position [122, 0]
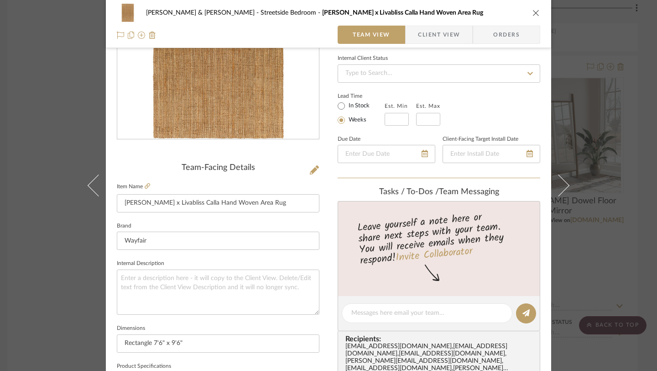
click at [533, 12] on icon "close" at bounding box center [536, 12] width 7 height 7
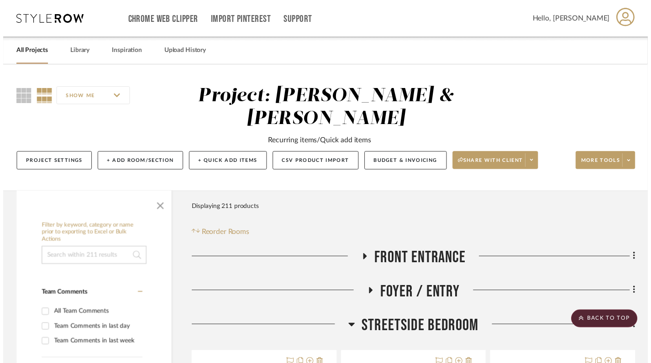
scroll to position [1517, 6]
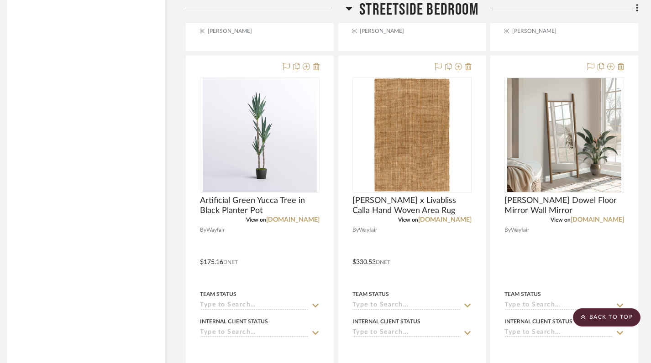
click at [349, 6] on icon at bounding box center [349, 8] width 7 height 11
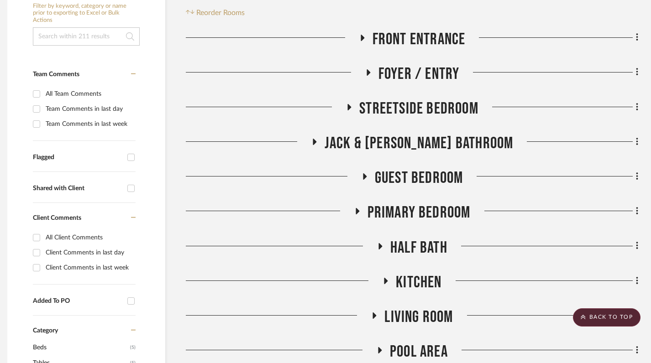
scroll to position [240, 6]
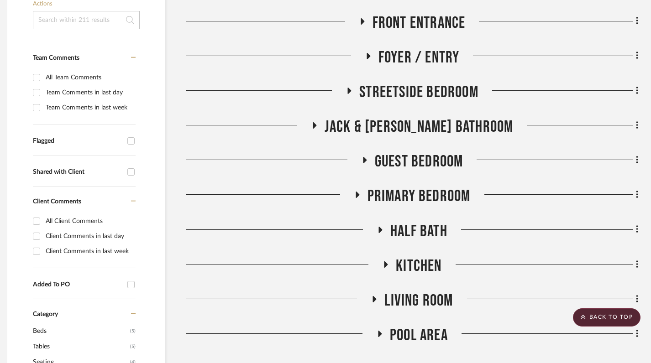
click at [365, 162] on icon at bounding box center [364, 160] width 11 height 7
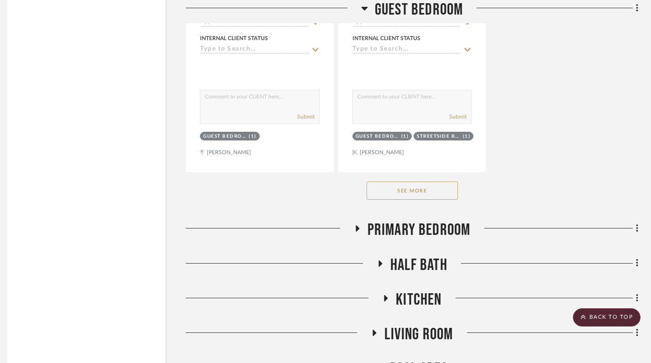
scroll to position [1499, 6]
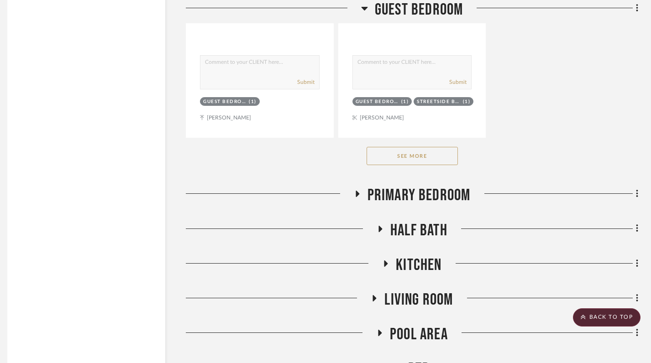
click at [413, 154] on button "See More" at bounding box center [412, 156] width 91 height 18
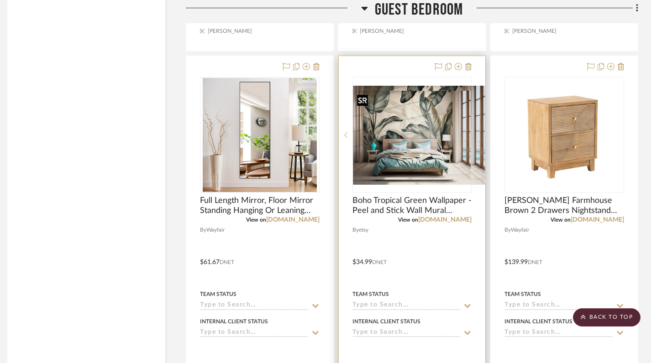
scroll to position [2851, 6]
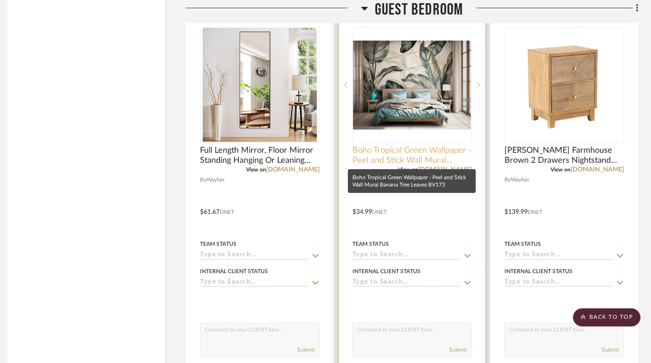
click at [403, 156] on span "Boho Tropical Green Wallpaper - Peel and Stick Wall Mural Banana Tree Leaves BV…" at bounding box center [412, 156] width 120 height 20
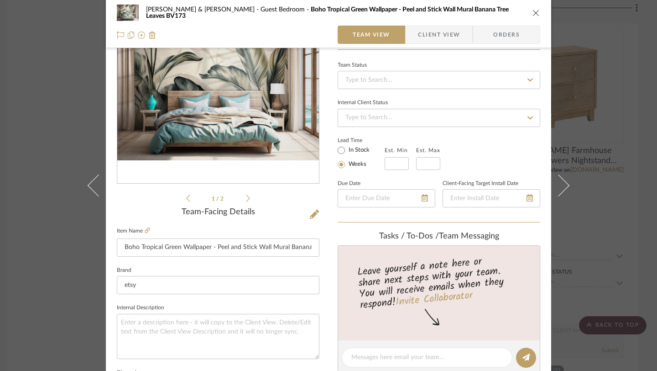
scroll to position [79, 0]
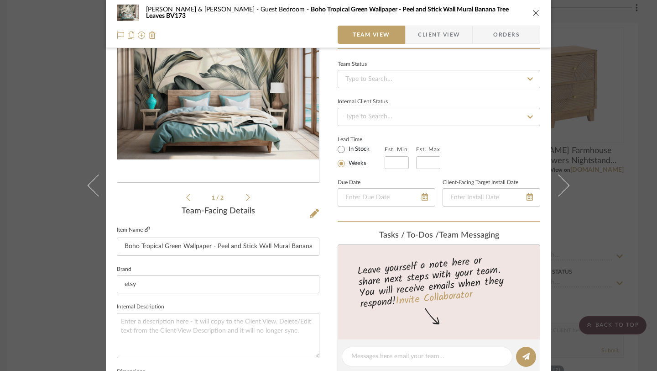
click at [145, 231] on icon at bounding box center [147, 228] width 5 height 5
click at [533, 15] on icon "close" at bounding box center [536, 12] width 7 height 7
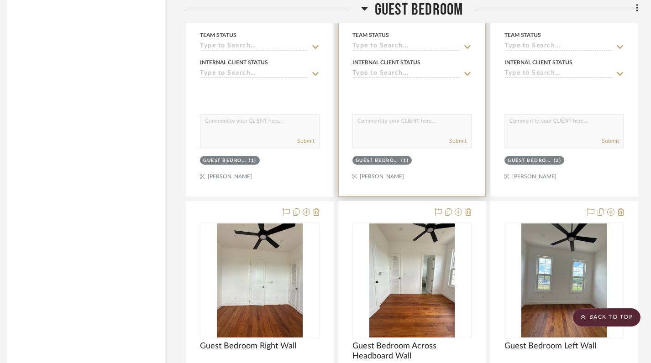
scroll to position [3022, 6]
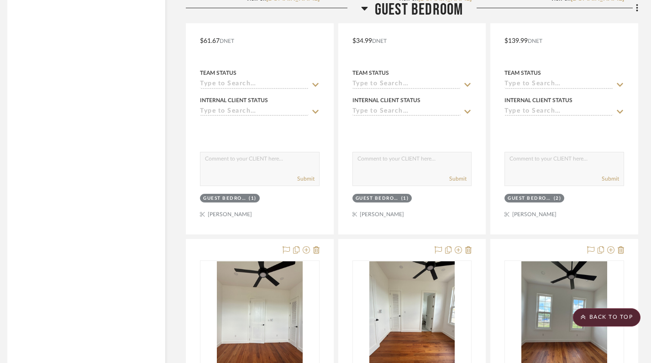
click at [364, 5] on icon at bounding box center [364, 8] width 7 height 11
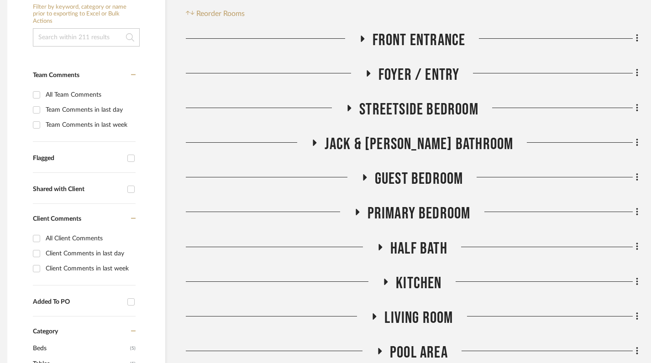
scroll to position [223, 6]
click at [316, 143] on icon at bounding box center [315, 142] width 4 height 6
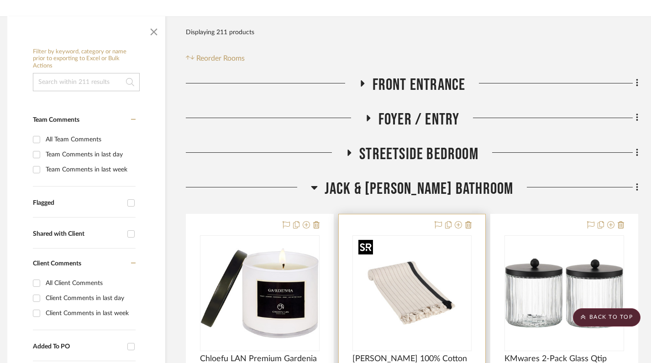
scroll to position [177, 6]
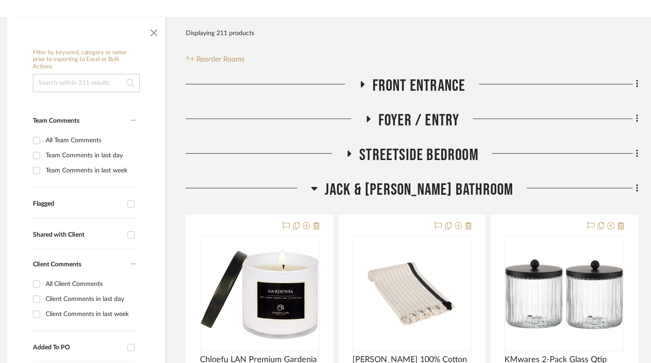
click at [317, 188] on icon at bounding box center [314, 189] width 6 height 4
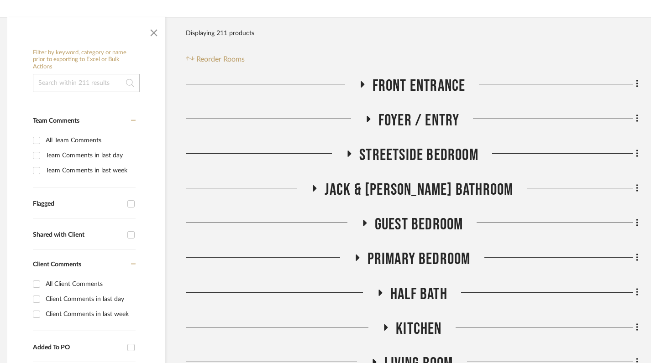
click at [348, 151] on icon at bounding box center [350, 154] width 4 height 6
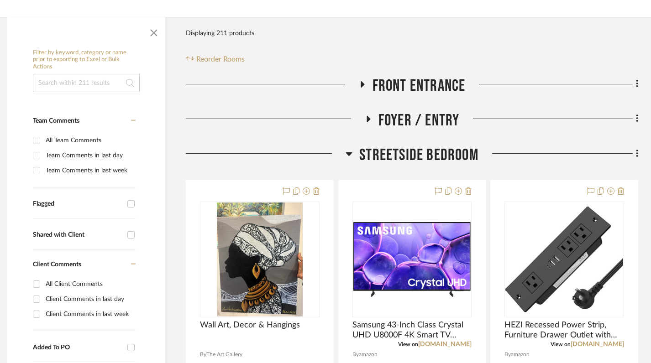
click at [348, 151] on icon at bounding box center [349, 153] width 7 height 11
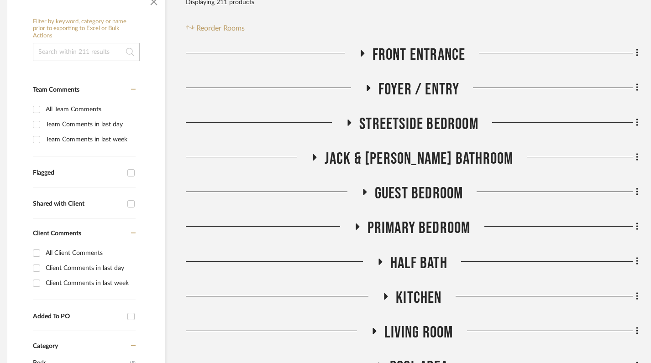
scroll to position [263, 6]
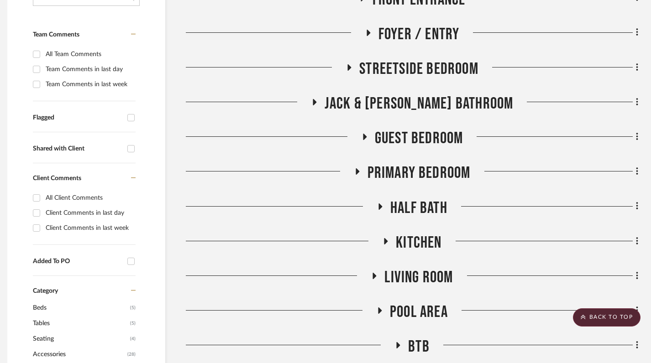
click at [355, 169] on icon at bounding box center [357, 171] width 11 height 7
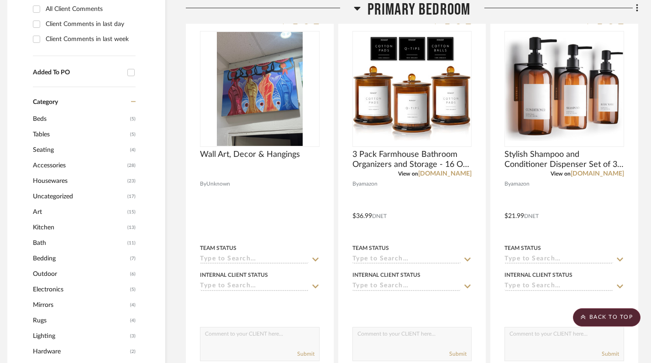
scroll to position [472, 6]
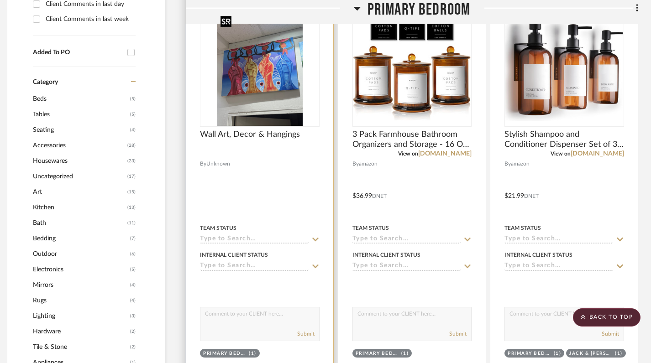
click at [258, 58] on img "0" at bounding box center [260, 69] width 86 height 114
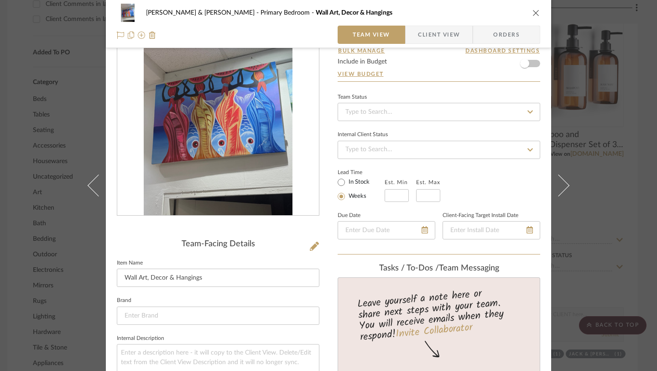
scroll to position [0, 0]
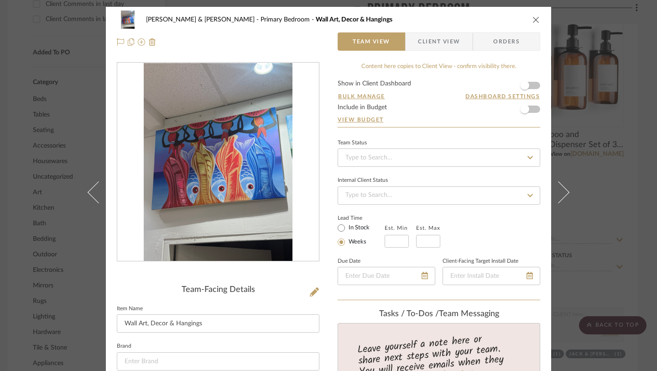
click at [535, 21] on icon "close" at bounding box center [536, 19] width 7 height 7
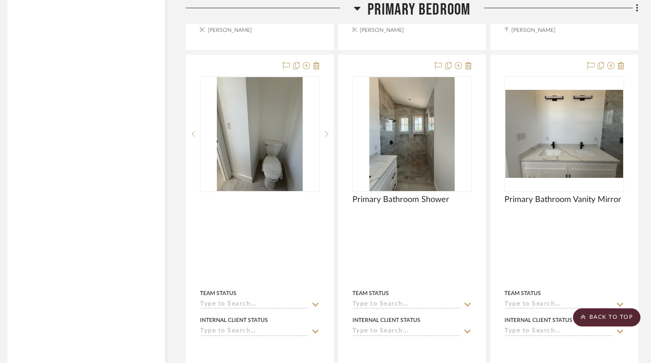
scroll to position [4055, 6]
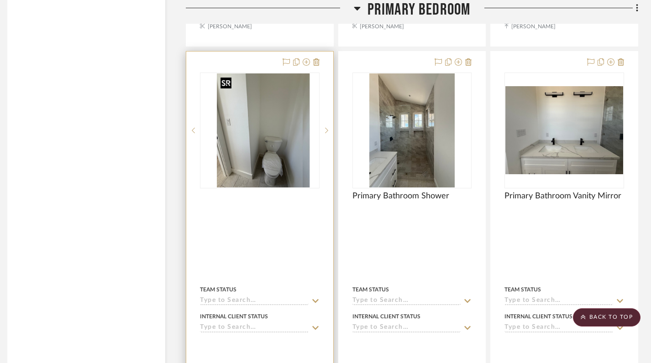
click at [263, 150] on div at bounding box center [260, 131] width 120 height 116
click at [258, 133] on img "0" at bounding box center [260, 130] width 86 height 114
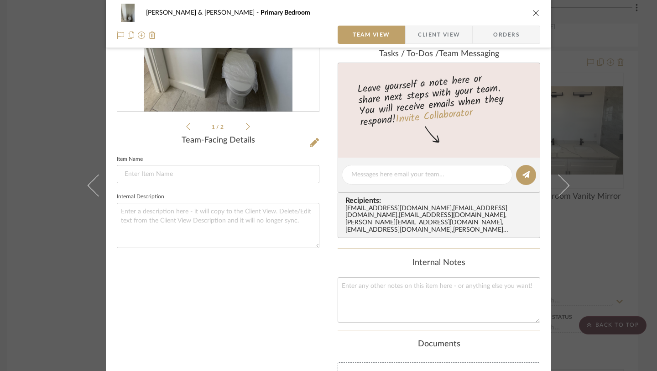
scroll to position [17, 0]
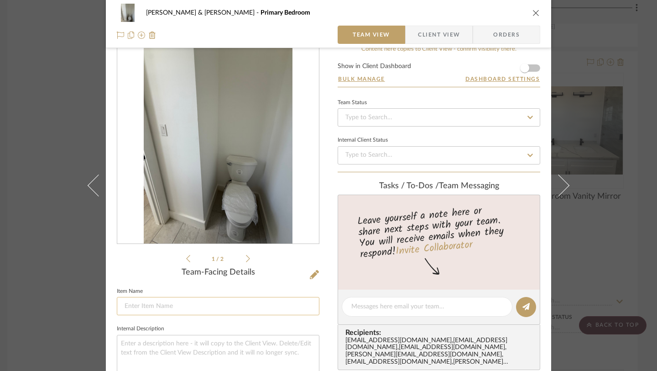
click at [147, 307] on input at bounding box center [218, 306] width 203 height 18
type input "Art Right wall"
click at [147, 357] on textarea at bounding box center [218, 357] width 203 height 45
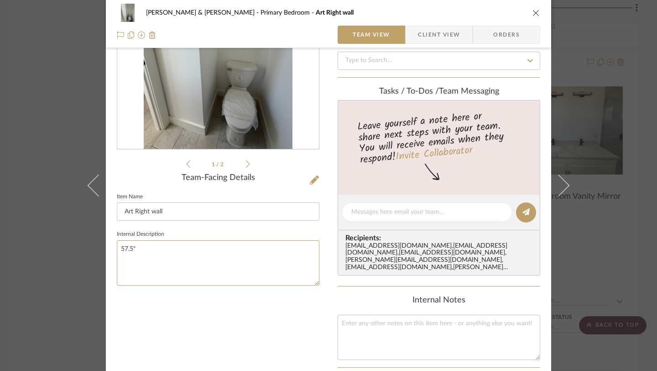
scroll to position [121, 0]
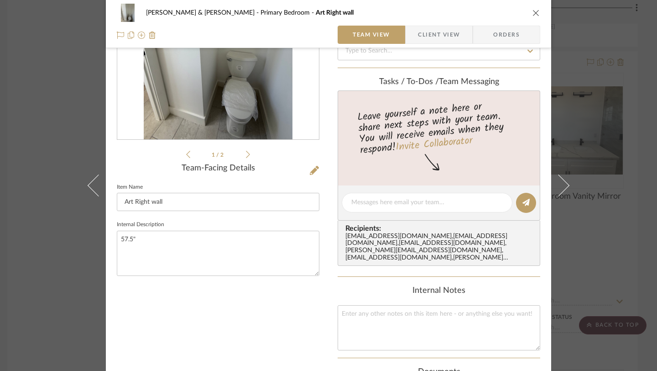
type textarea "57.5""
click at [254, 299] on div "1 / 2 Team-Facing Details Item Name Art Right wall Internal Description 57.5"" at bounding box center [218, 224] width 203 height 567
click at [533, 11] on icon "close" at bounding box center [536, 12] width 7 height 7
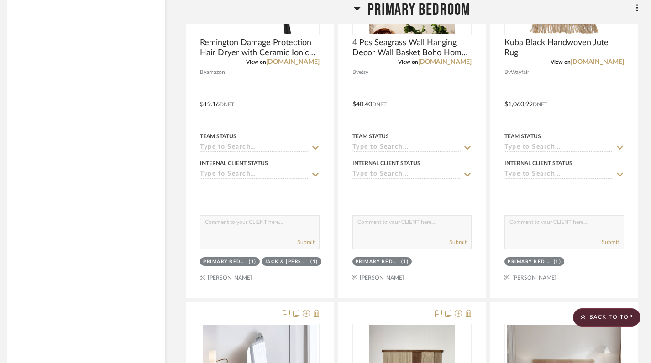
scroll to position [2565, 6]
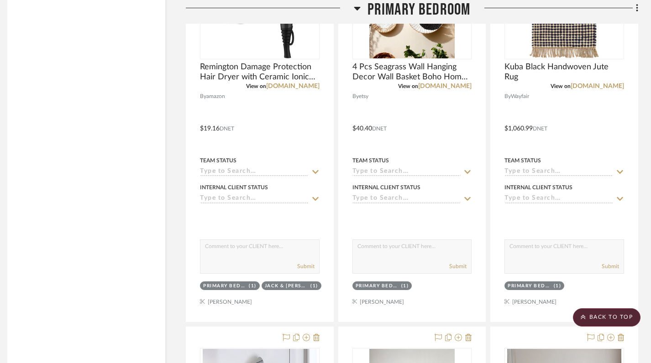
click at [356, 7] on icon at bounding box center [357, 9] width 6 height 4
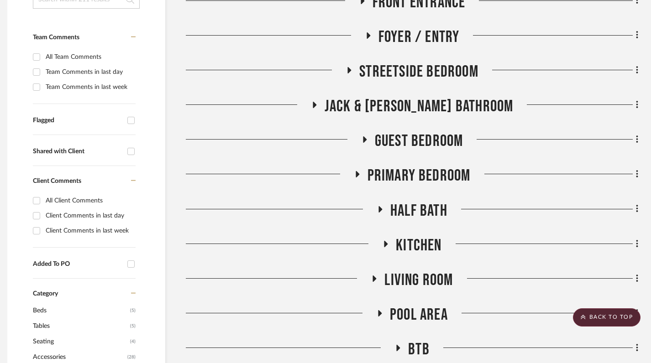
scroll to position [124, 6]
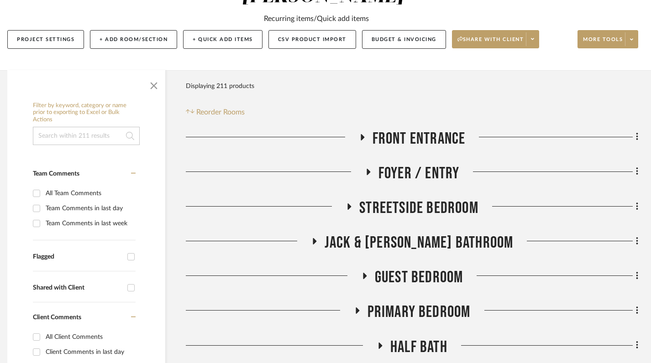
click at [348, 205] on icon at bounding box center [350, 207] width 4 height 6
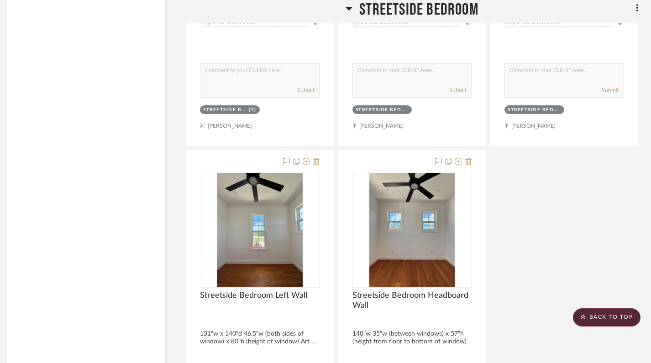
scroll to position [2677, 6]
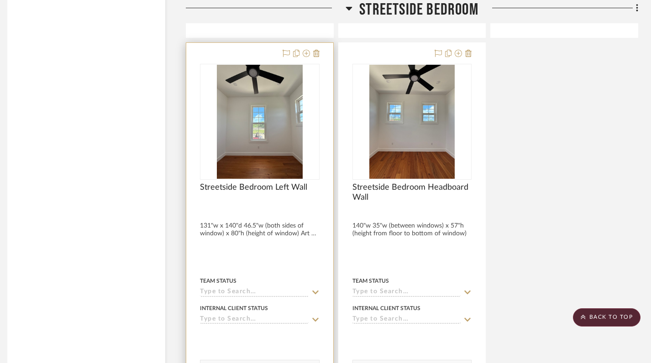
click at [272, 226] on div at bounding box center [259, 242] width 147 height 399
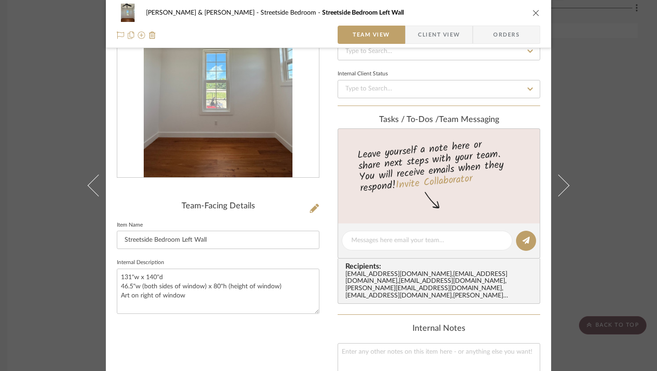
scroll to position [84, 0]
click at [533, 14] on icon "close" at bounding box center [536, 12] width 7 height 7
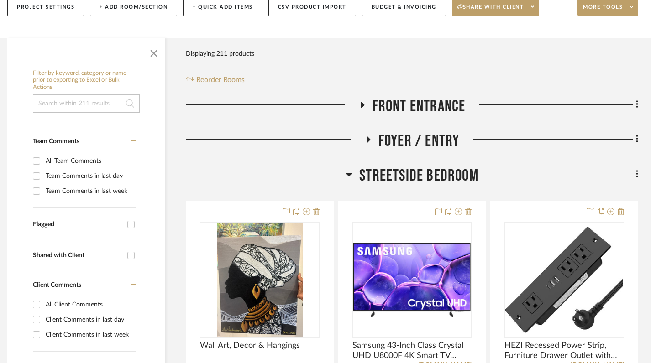
scroll to position [147, 6]
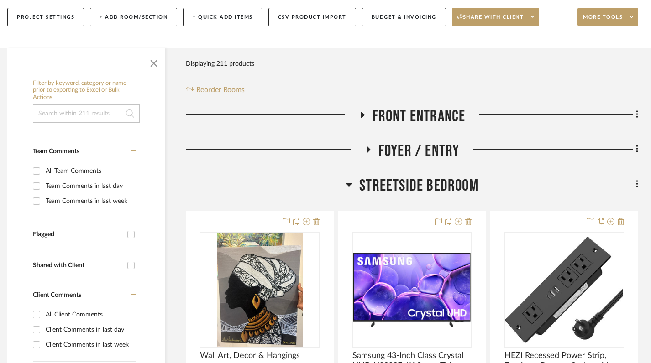
click at [344, 184] on div at bounding box center [266, 187] width 160 height 23
click at [346, 185] on icon at bounding box center [349, 184] width 7 height 11
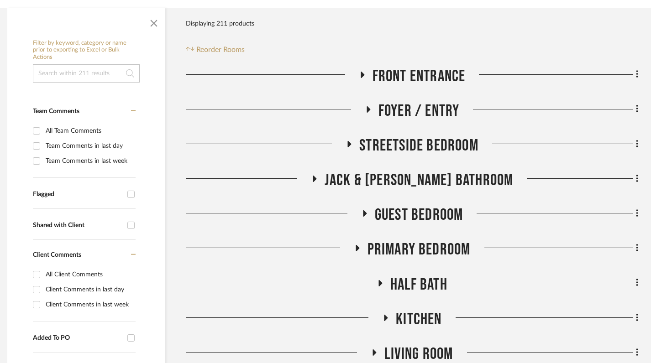
scroll to position [188, 6]
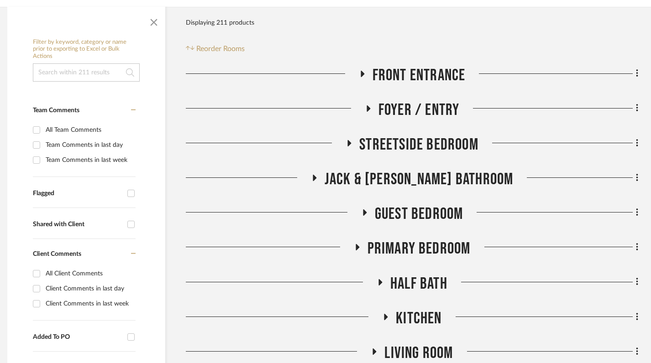
click at [357, 250] on icon at bounding box center [357, 247] width 11 height 7
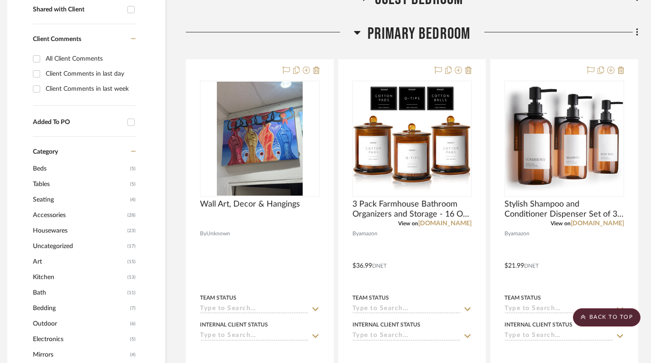
scroll to position [434, 6]
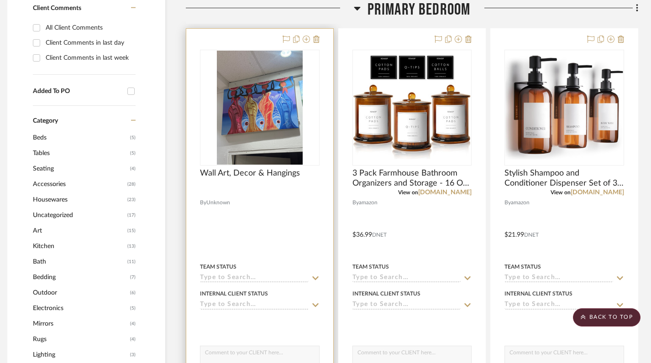
click at [235, 196] on div at bounding box center [260, 193] width 120 height 8
click at [0, 0] on img at bounding box center [0, 0] width 0 height 0
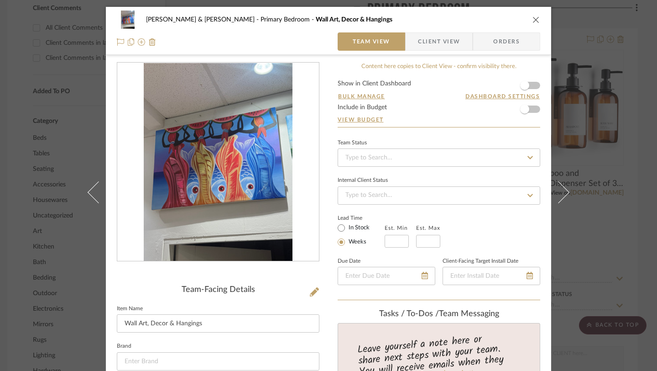
scroll to position [106, 0]
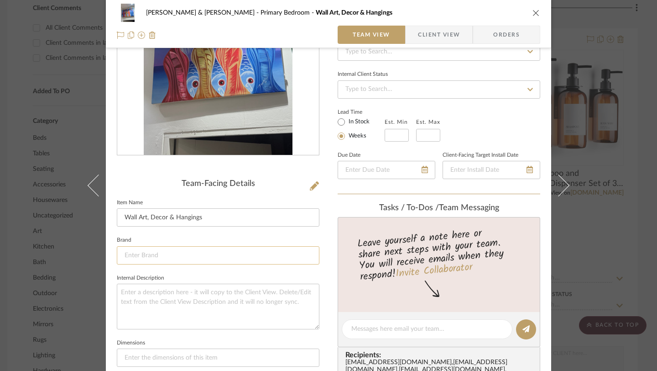
click at [140, 259] on input at bounding box center [218, 255] width 203 height 18
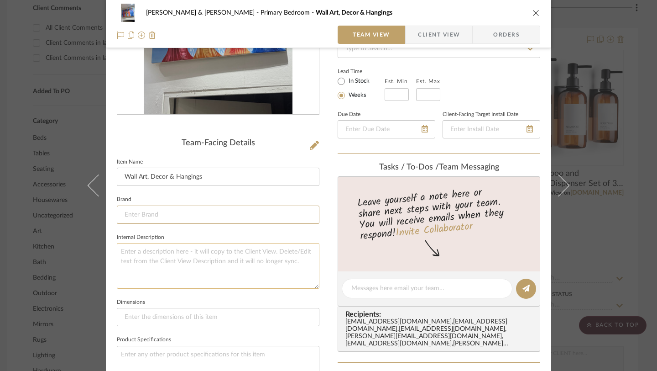
scroll to position [159, 0]
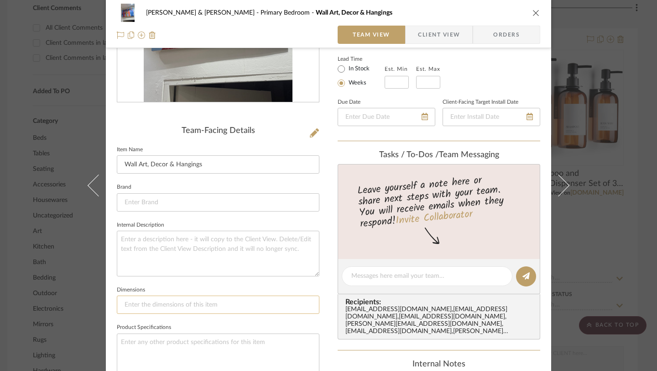
click at [143, 301] on input at bounding box center [218, 304] width 203 height 18
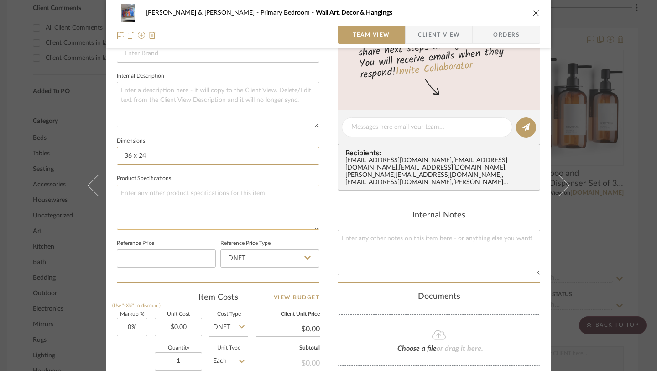
scroll to position [308, 0]
type input "36 x 24"
click at [325, 250] on div "[PERSON_NAME] & [PERSON_NAME] Primary Bedroom Wall Art, Decor & Hangings Team V…" at bounding box center [329, 119] width 446 height 841
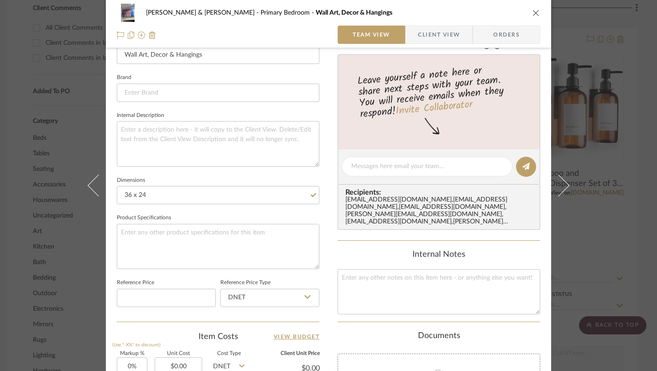
scroll to position [478, 0]
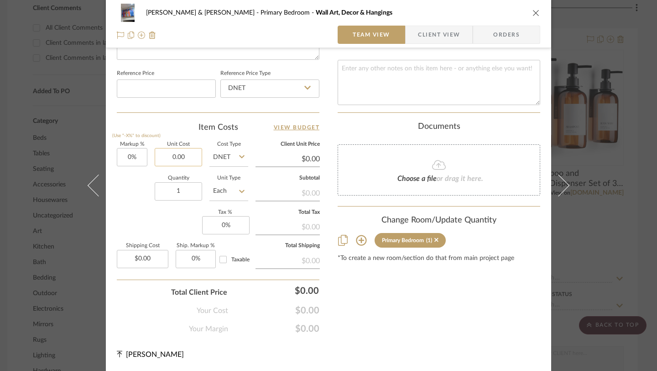
click at [184, 157] on input "0.00" at bounding box center [178, 157] width 47 height 18
type input "$300.00"
click at [179, 161] on input "300.00" at bounding box center [178, 157] width 47 height 18
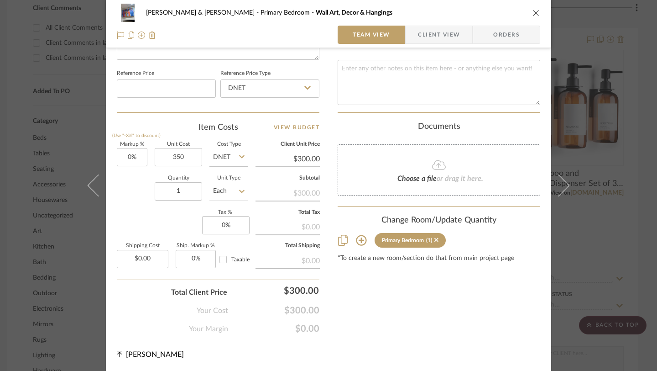
type input "$350.00"
click at [533, 11] on icon "close" at bounding box center [536, 12] width 7 height 7
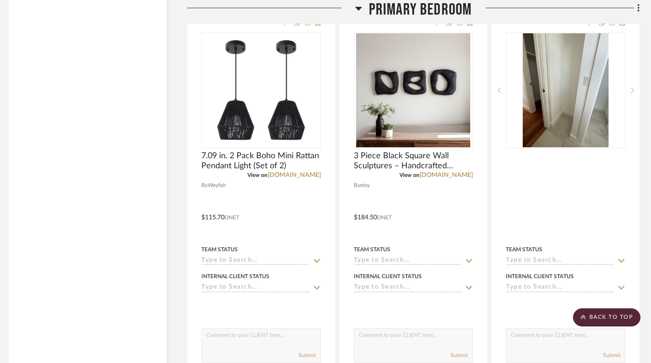
scroll to position [3525, 5]
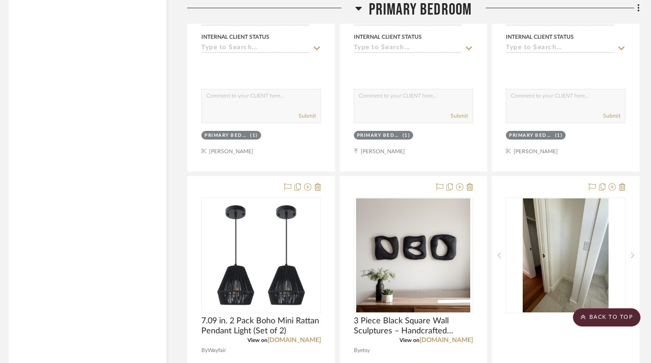
click at [357, 10] on icon at bounding box center [358, 8] width 7 height 11
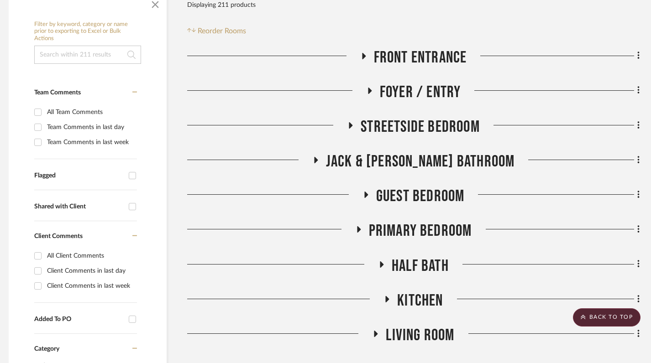
scroll to position [203, 5]
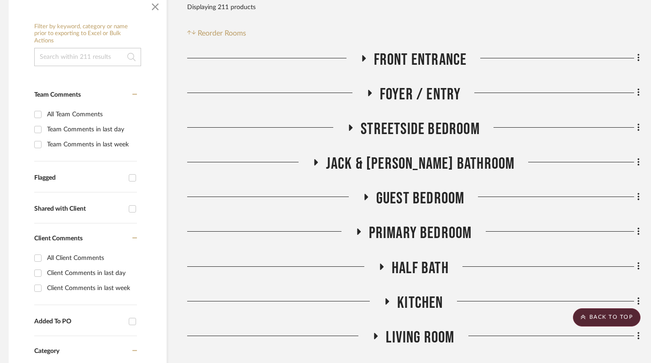
click at [350, 125] on icon at bounding box center [350, 127] width 11 height 7
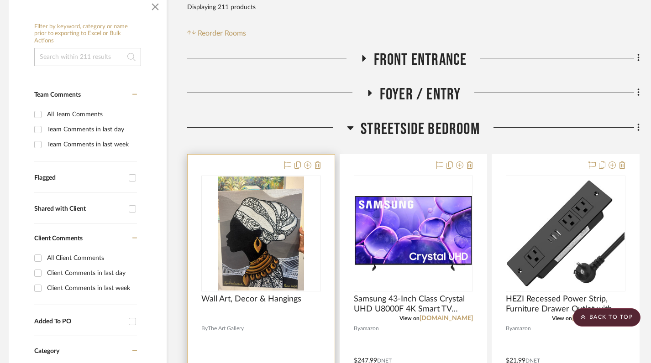
scroll to position [300, 5]
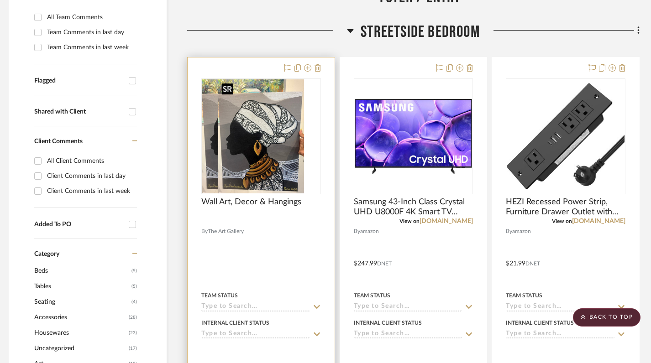
click at [278, 165] on img "0" at bounding box center [245, 136] width 86 height 114
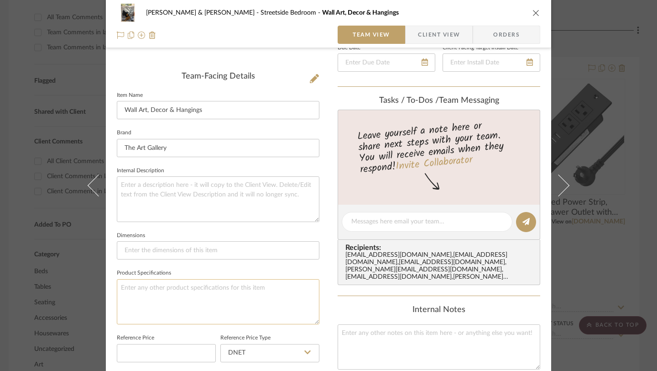
scroll to position [217, 0]
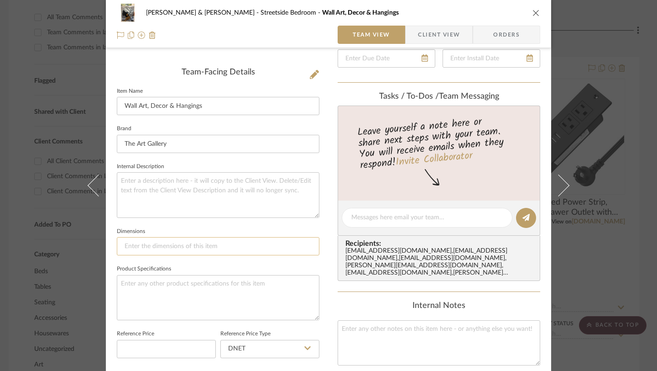
click at [141, 243] on input at bounding box center [218, 246] width 203 height 18
click at [135, 248] on input "36"w x 48"L" at bounding box center [218, 246] width 203 height 18
click at [179, 248] on input "36"W x 48"L" at bounding box center [218, 246] width 203 height 18
type input "36"W x 48"L"
click at [164, 291] on textarea at bounding box center [218, 297] width 203 height 45
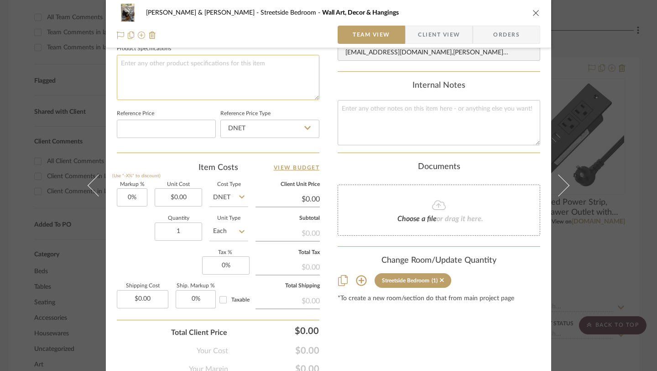
scroll to position [438, 0]
type input "0.00"
click at [183, 201] on input "0.00" at bounding box center [178, 197] width 47 height 18
type input "$350.00"
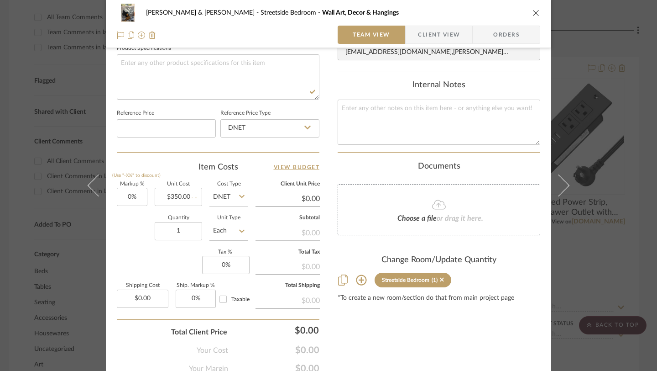
type input "$350.00"
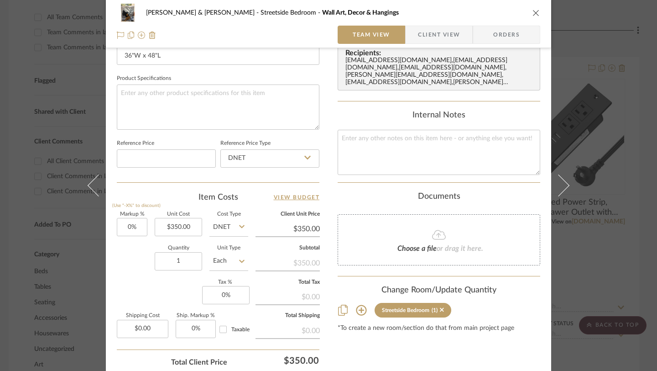
scroll to position [417, 0]
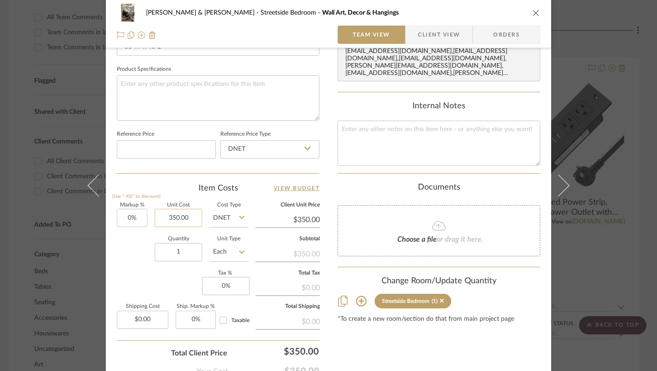
click at [184, 218] on input "350.00" at bounding box center [178, 218] width 47 height 18
type input "$350.00"
click at [418, 348] on div "Content here copies to Client View - confirm visibility there. Show in Client D…" at bounding box center [439, 20] width 203 height 750
click at [533, 10] on icon "close" at bounding box center [536, 12] width 7 height 7
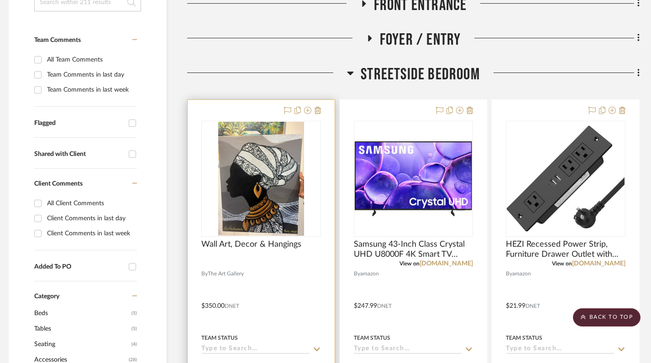
scroll to position [217, 5]
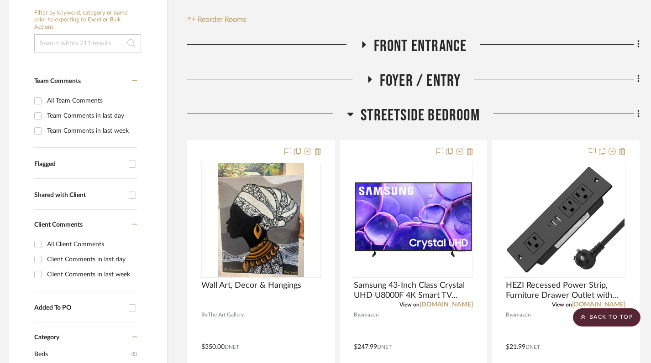
click at [349, 115] on icon at bounding box center [350, 114] width 7 height 11
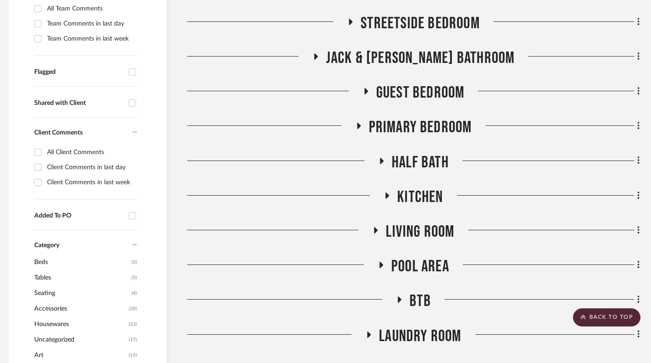
scroll to position [331, 5]
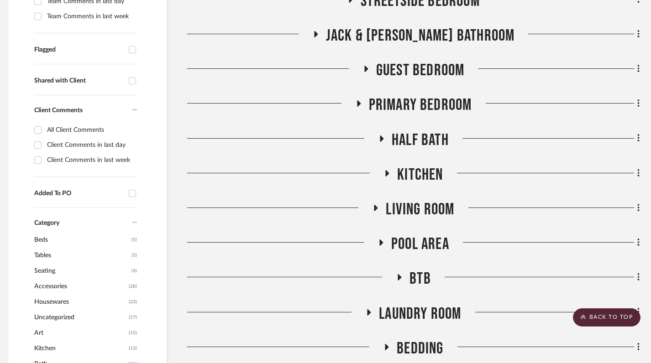
click at [380, 137] on icon at bounding box center [382, 139] width 4 height 6
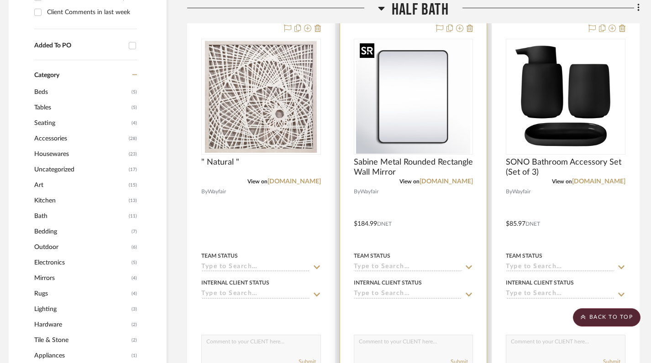
scroll to position [412, 5]
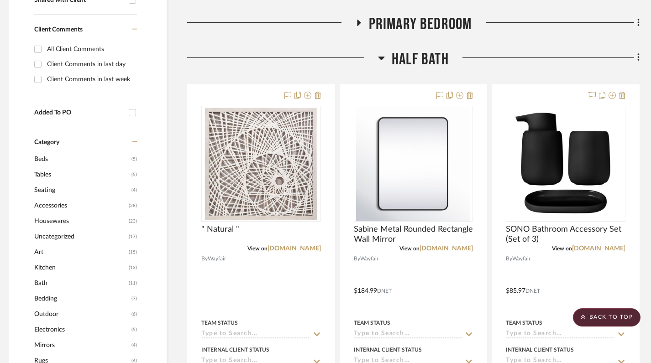
click at [380, 58] on icon at bounding box center [381, 59] width 6 height 4
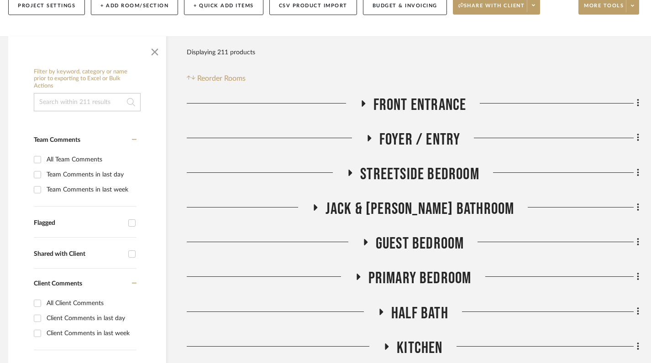
scroll to position [163, 5]
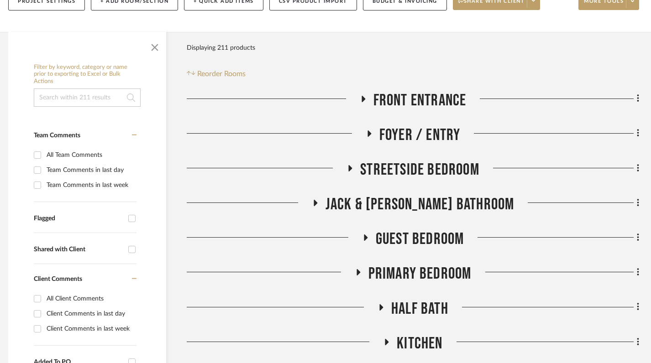
click at [364, 236] on icon at bounding box center [366, 238] width 4 height 6
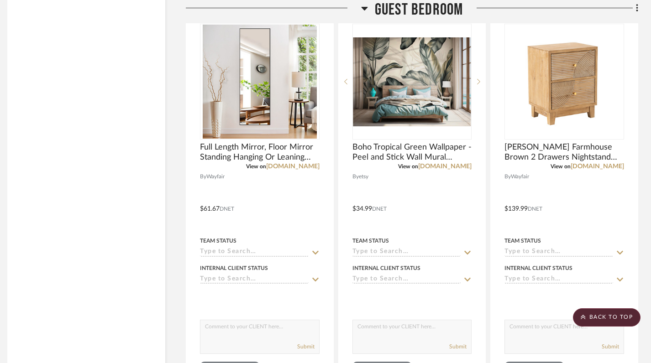
scroll to position [2857, 6]
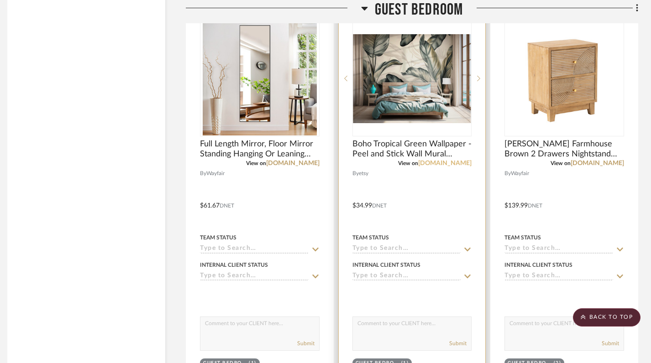
click at [462, 164] on link "[DOMAIN_NAME]" at bounding box center [444, 163] width 53 height 6
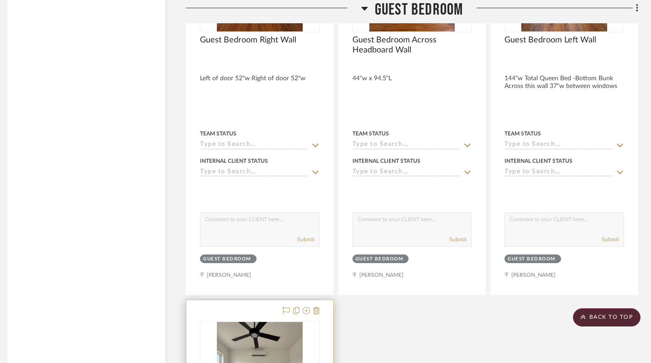
scroll to position [3328, 6]
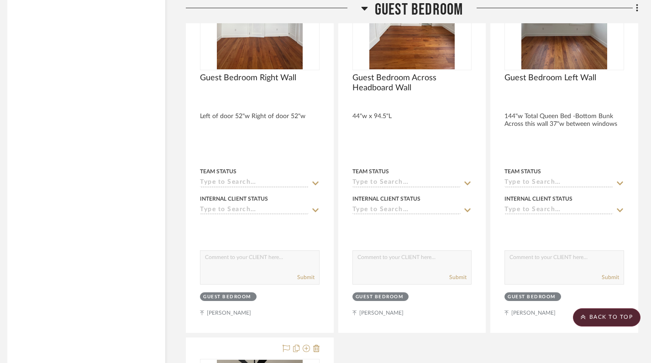
click at [364, 9] on icon at bounding box center [364, 9] width 6 height 4
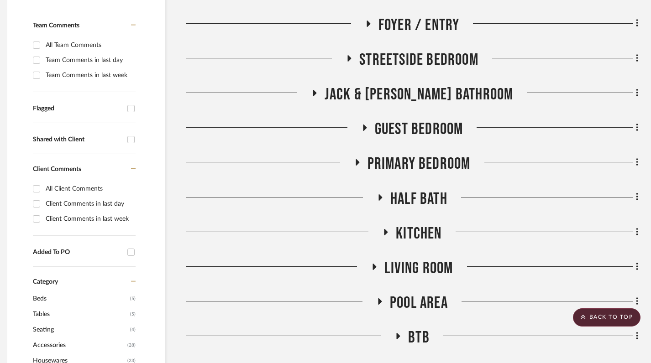
scroll to position [272, 6]
click at [356, 162] on icon at bounding box center [358, 163] width 4 height 6
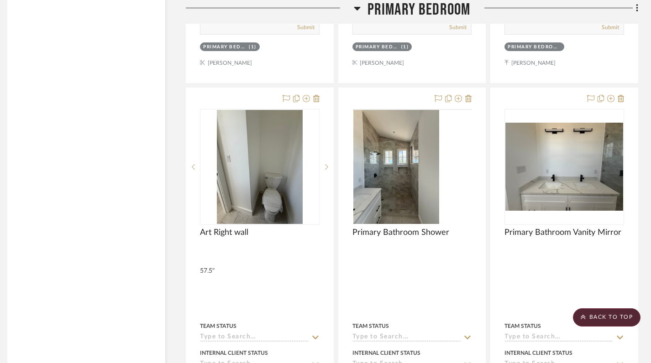
scroll to position [4043, 6]
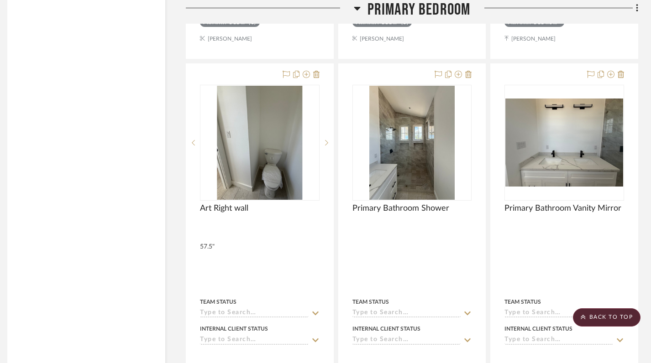
click at [357, 3] on icon at bounding box center [357, 8] width 7 height 11
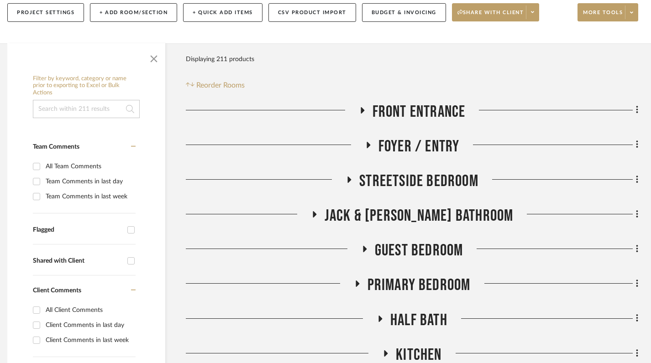
scroll to position [152, 6]
click at [352, 182] on icon at bounding box center [349, 179] width 11 height 7
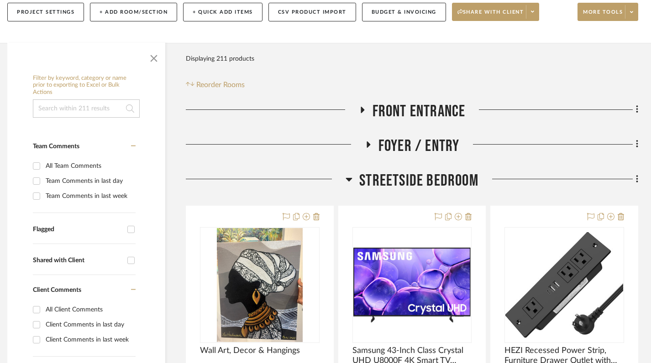
click at [348, 178] on icon at bounding box center [349, 180] width 6 height 4
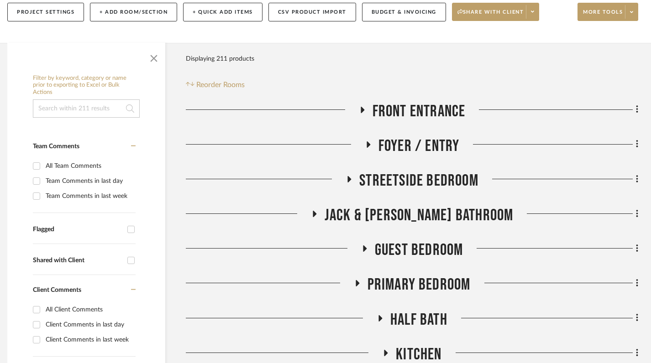
click at [320, 212] on icon at bounding box center [314, 214] width 11 height 7
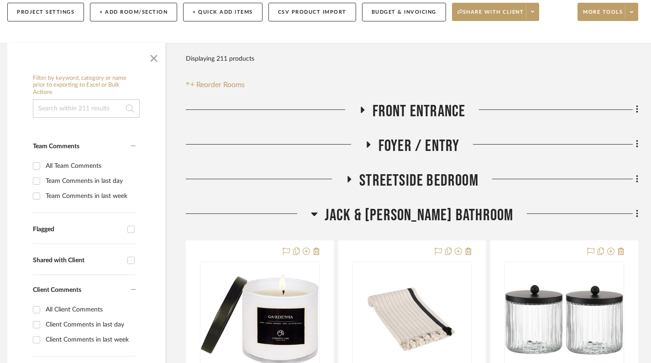
click at [318, 212] on icon at bounding box center [314, 214] width 7 height 11
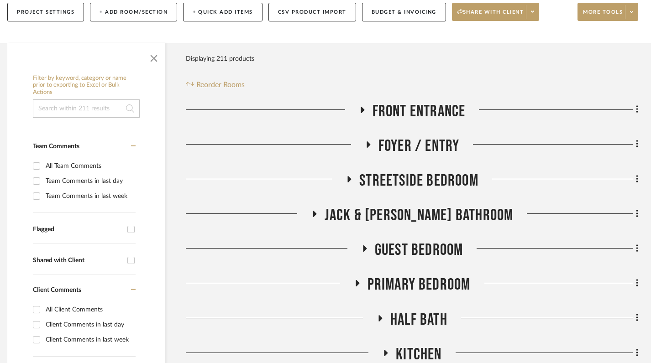
click at [364, 247] on icon at bounding box center [364, 249] width 11 height 7
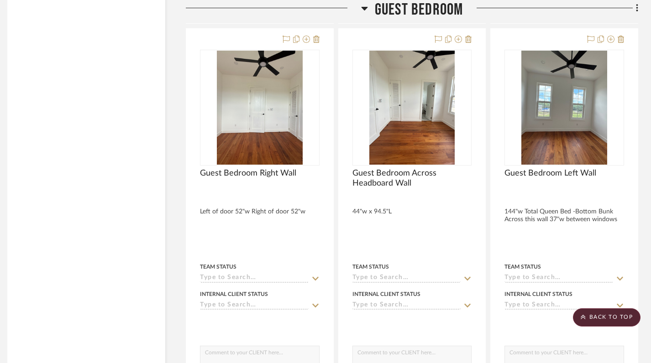
scroll to position [3234, 6]
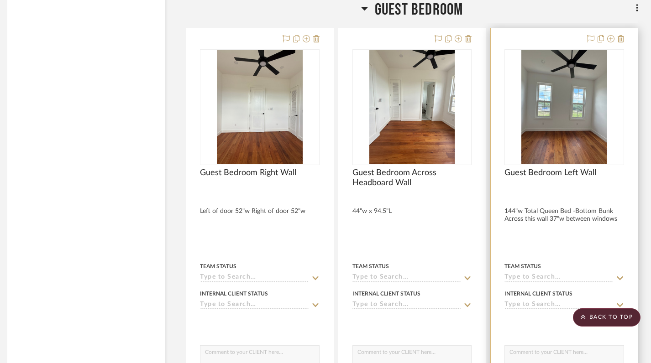
click at [575, 218] on div at bounding box center [564, 227] width 147 height 399
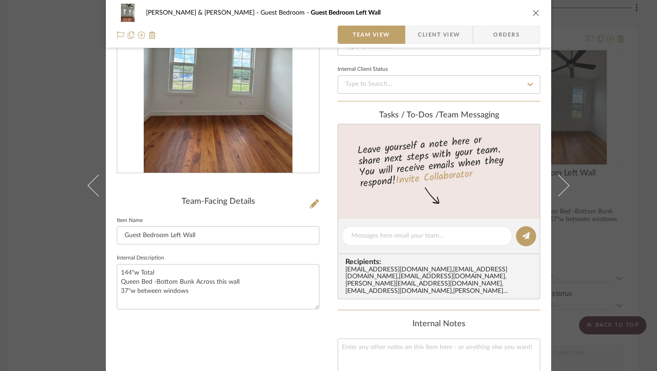
scroll to position [0, 0]
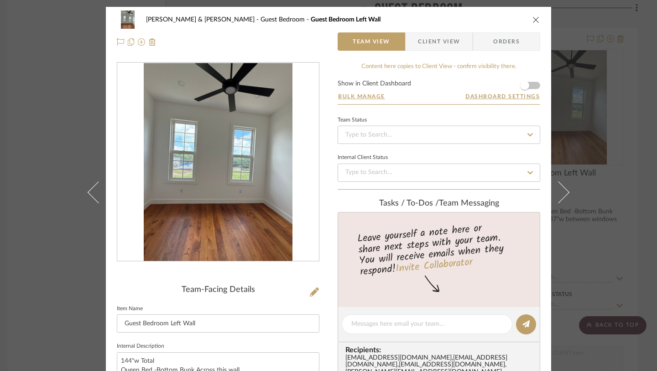
click at [533, 18] on icon "close" at bounding box center [536, 19] width 7 height 7
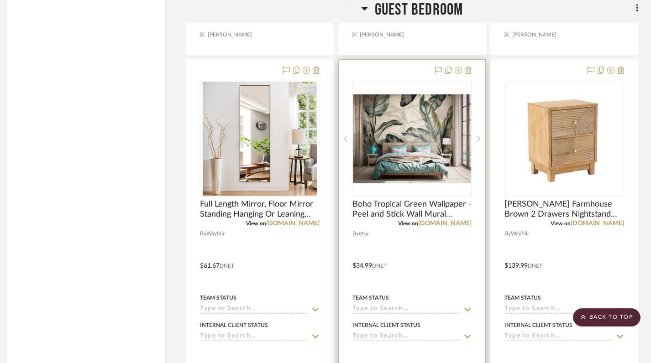
scroll to position [2799, 6]
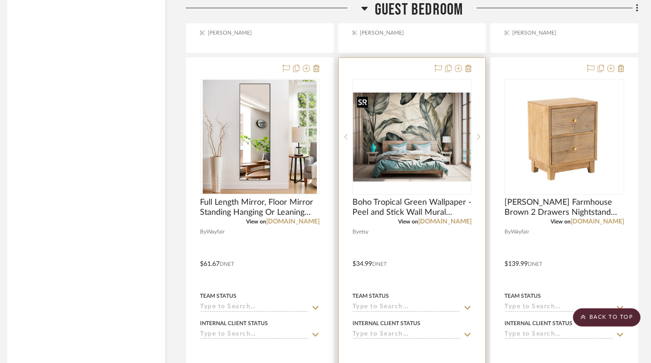
click at [420, 165] on img "0" at bounding box center [412, 137] width 118 height 89
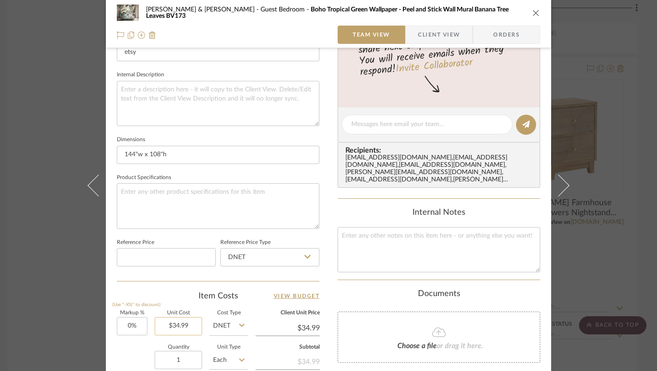
scroll to position [379, 0]
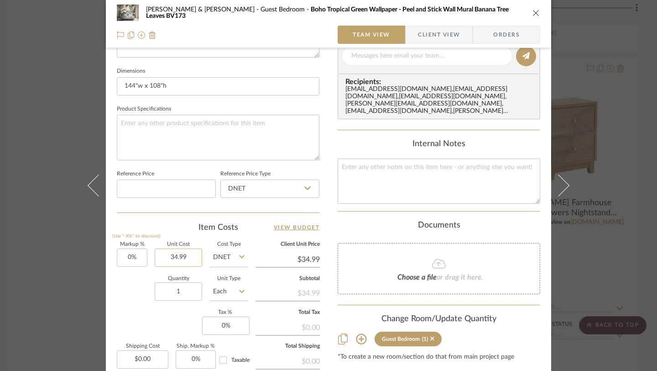
click at [184, 262] on input "34.99" at bounding box center [178, 257] width 47 height 18
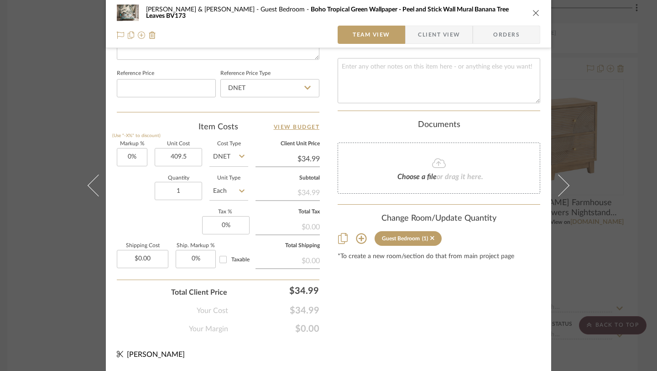
type input "$409.50"
click at [534, 10] on icon "close" at bounding box center [536, 12] width 7 height 7
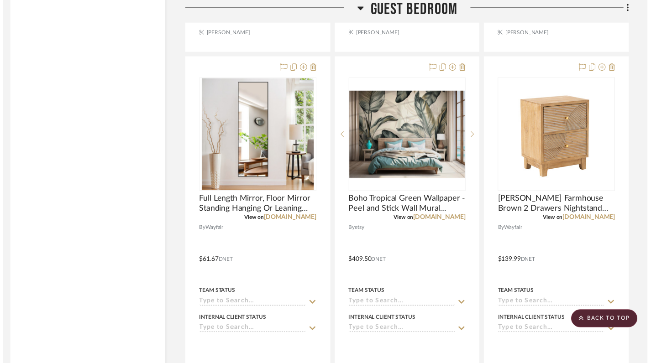
scroll to position [2799, 6]
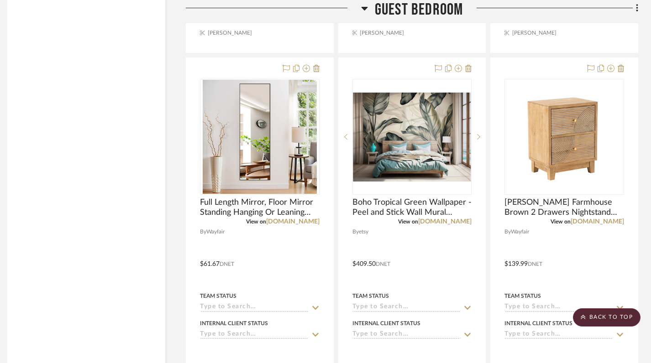
click at [364, 8] on icon at bounding box center [364, 9] width 6 height 4
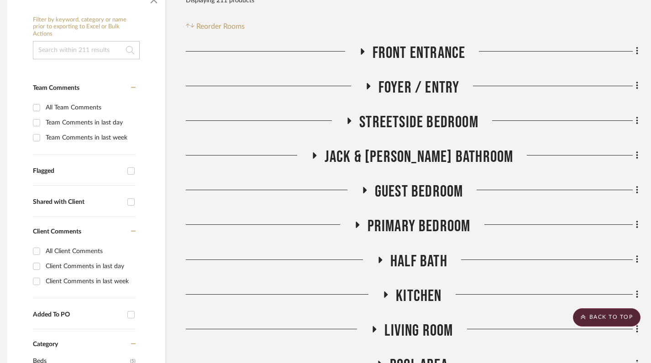
scroll to position [209, 6]
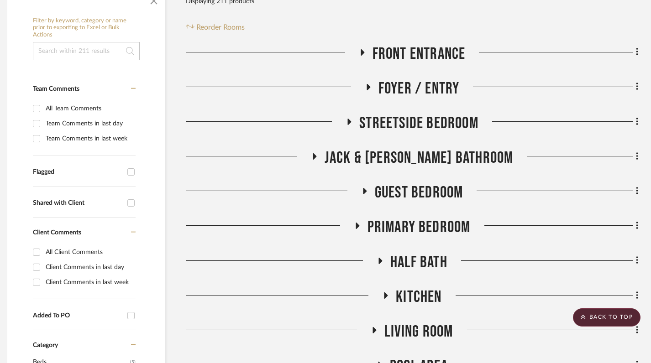
click at [375, 330] on icon at bounding box center [375, 330] width 4 height 6
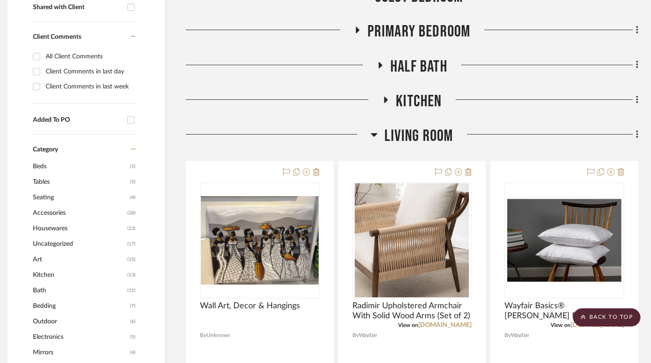
scroll to position [402, 6]
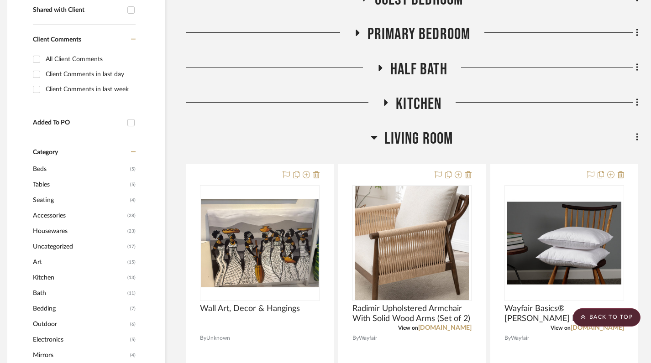
click at [379, 136] on h3 "Living Room" at bounding box center [412, 139] width 82 height 20
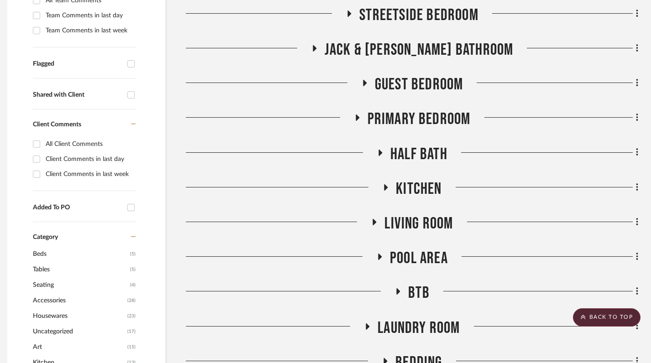
scroll to position [240, 6]
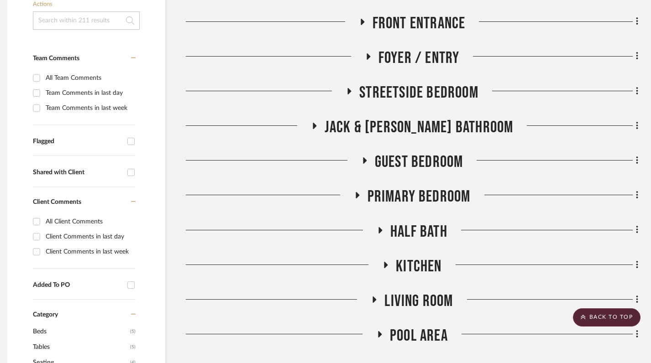
click at [349, 89] on icon at bounding box center [350, 91] width 4 height 6
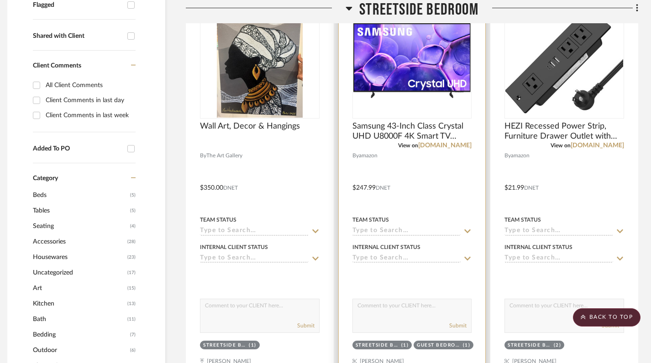
scroll to position [267, 6]
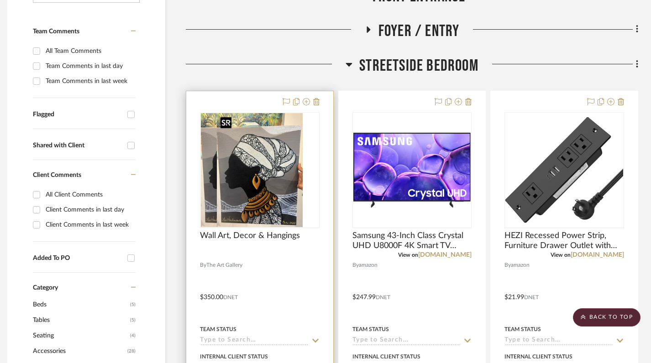
click at [265, 189] on div at bounding box center [260, 170] width 120 height 116
click at [292, 273] on div at bounding box center [259, 290] width 147 height 399
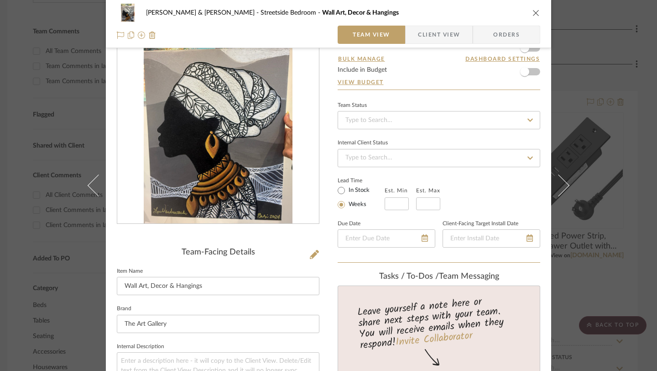
scroll to position [0, 0]
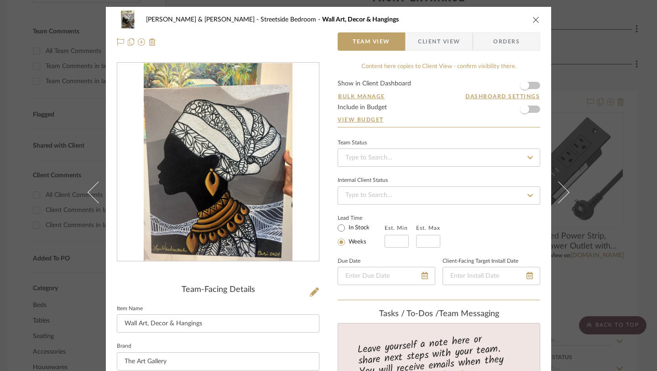
click at [533, 21] on icon "close" at bounding box center [536, 19] width 7 height 7
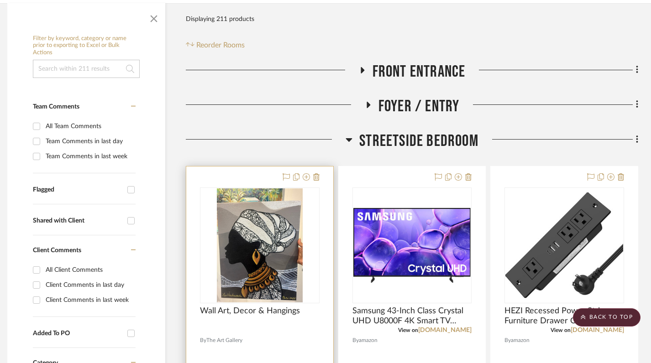
scroll to position [80, 6]
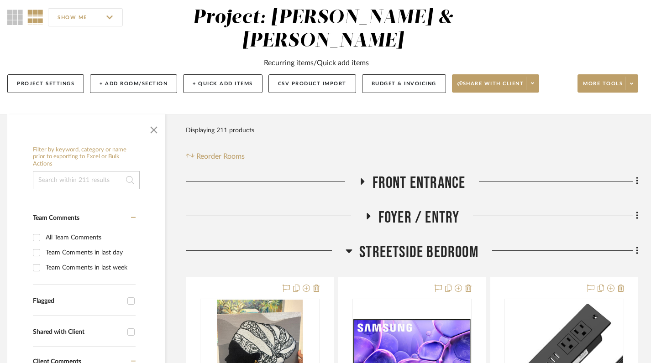
click at [350, 252] on icon at bounding box center [349, 252] width 6 height 4
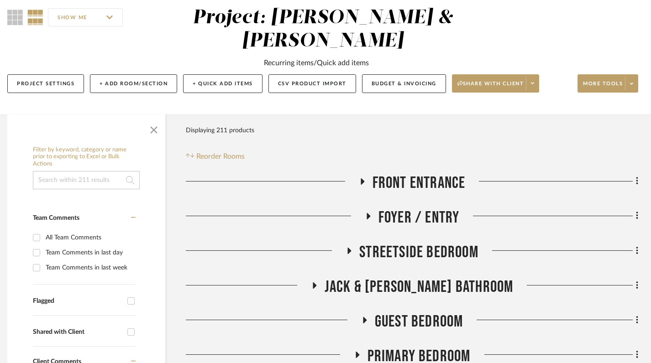
scroll to position [0, 6]
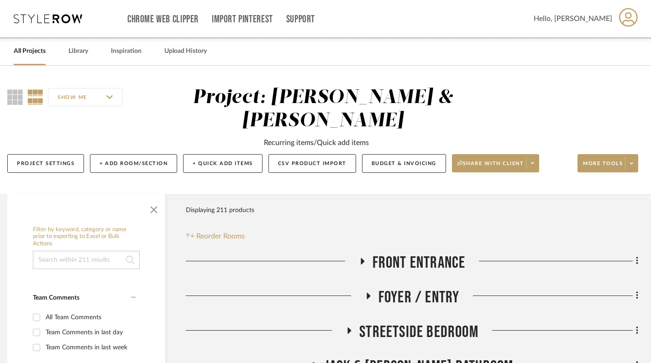
click at [25, 52] on link "All Projects" at bounding box center [30, 51] width 32 height 12
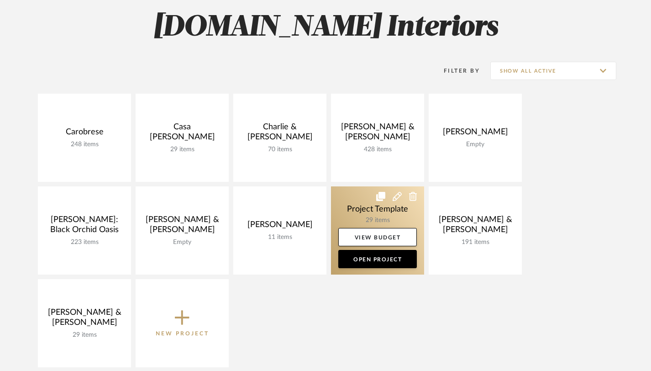
scroll to position [135, 0]
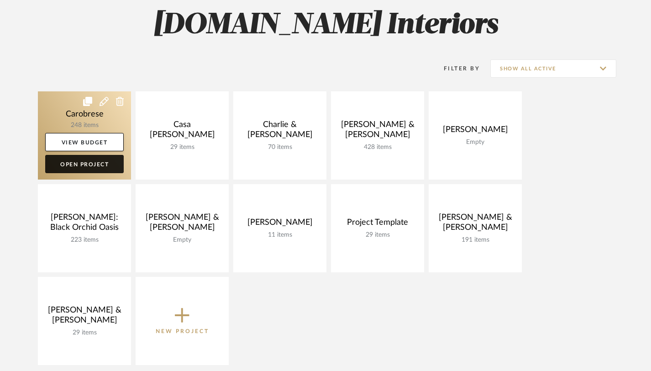
click at [93, 167] on link "Open Project" at bounding box center [84, 164] width 79 height 18
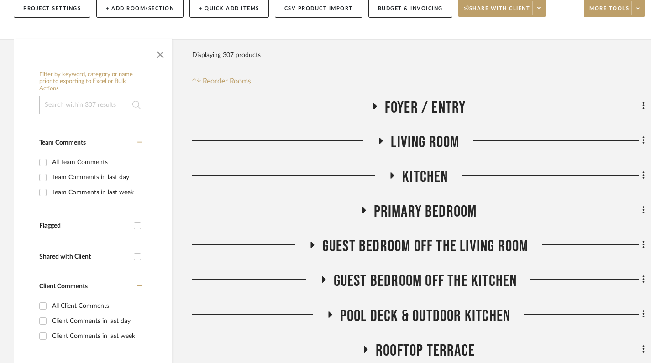
scroll to position [118, 0]
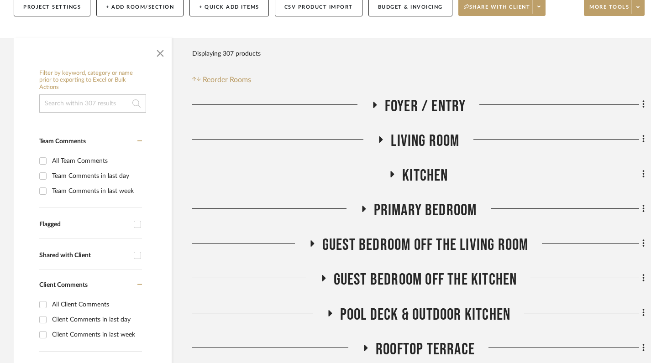
click at [376, 110] on fa-icon at bounding box center [374, 107] width 7 height 13
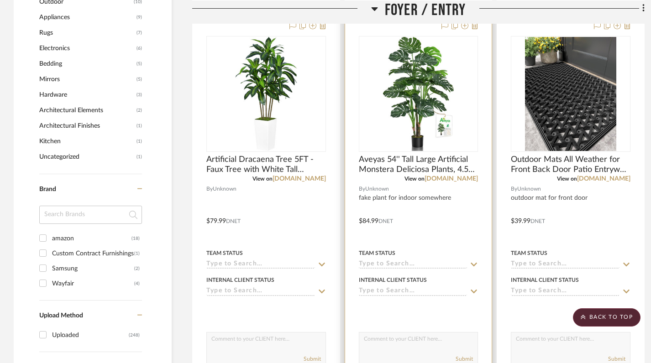
scroll to position [636, 0]
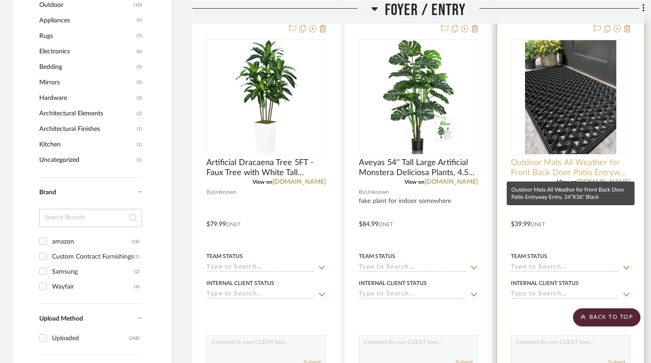
click at [578, 172] on span "Outdoor Mats All Weather for Front Back Door Patio Entryway Entry, 24"X36" Black" at bounding box center [571, 168] width 120 height 20
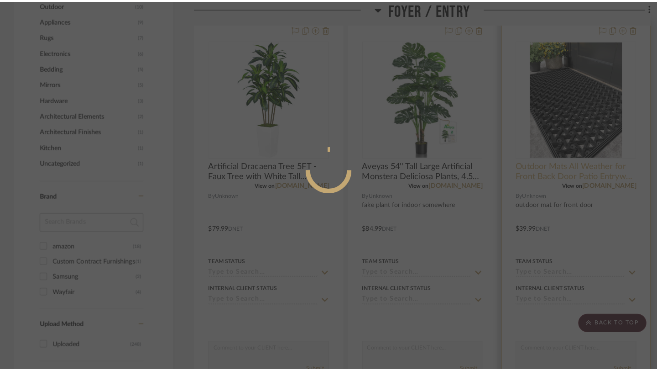
scroll to position [0, 0]
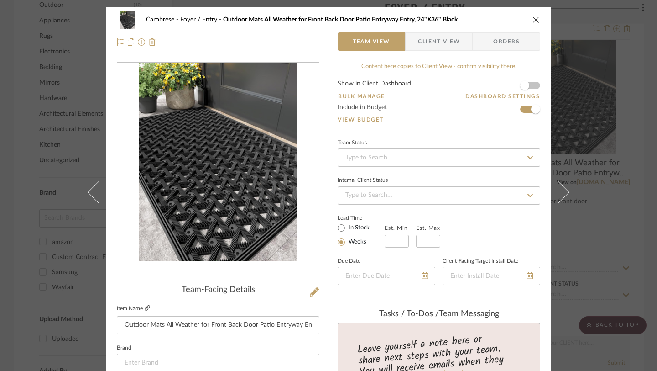
click at [145, 309] on icon at bounding box center [147, 307] width 5 height 5
